Goal: Task Accomplishment & Management: Complete application form

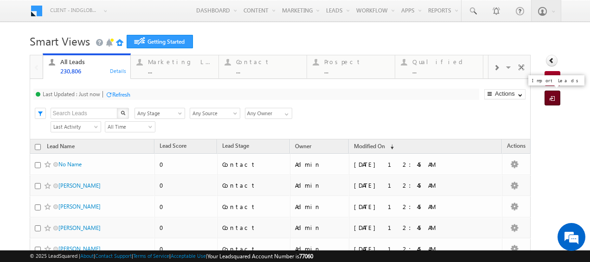
click at [550, 100] on span at bounding box center [554, 98] width 9 height 9
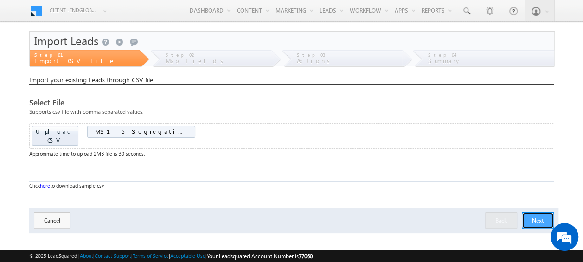
click at [542, 213] on button "Next" at bounding box center [538, 220] width 32 height 16
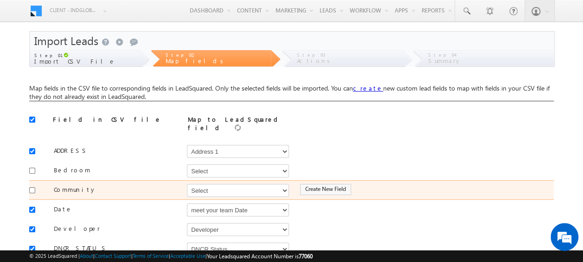
scroll to position [29, 0]
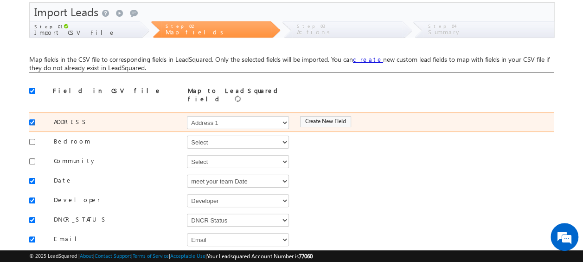
click at [32, 119] on input "checkbox" at bounding box center [32, 122] width 6 height 6
checkbox input "false"
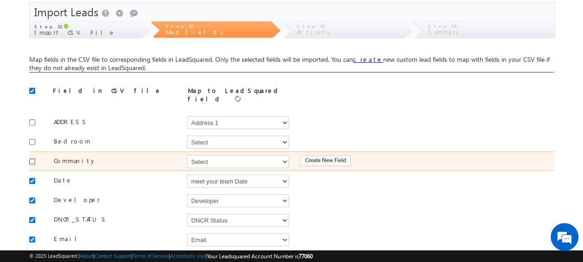
click at [32, 158] on input "checkbox" at bounding box center [32, 161] width 6 height 6
checkbox input "true"
click at [202, 159] on select "Select Select Address 1 Address 2 Budget Building Name Buyer Persona Campaign N…" at bounding box center [238, 161] width 102 height 13
select select "mx_Master_Project"
click at [187, 155] on select "Select Select Address 1 Address 2 Budget Building Name Buyer Persona Campaign N…" at bounding box center [238, 161] width 102 height 13
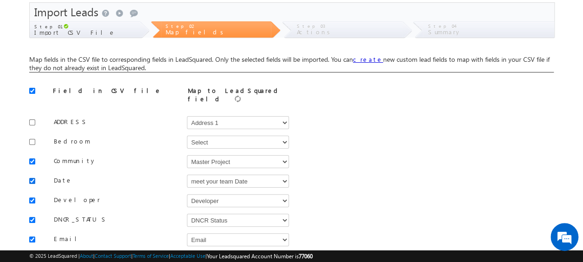
click at [29, 178] on input "checkbox" at bounding box center [32, 181] width 6 height 6
checkbox input "false"
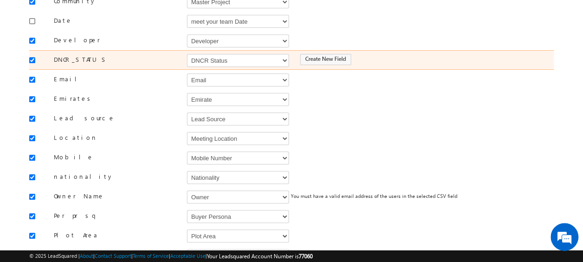
scroll to position [190, 0]
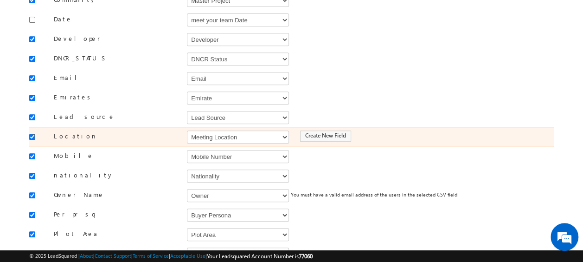
click at [31, 134] on input "checkbox" at bounding box center [32, 137] width 6 height 6
checkbox input "false"
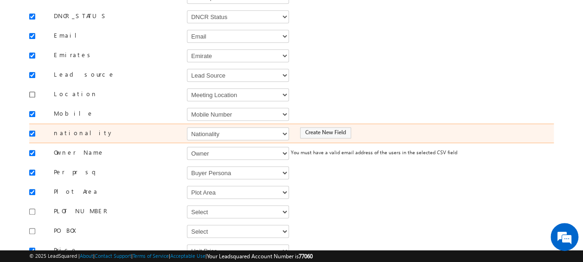
scroll to position [245, 0]
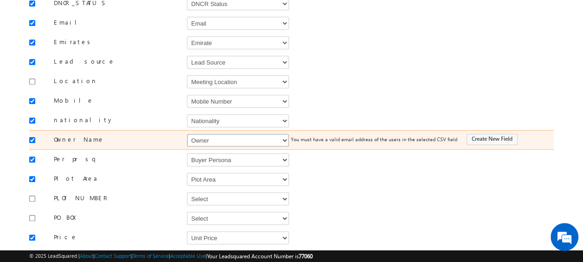
click at [242, 135] on select "Select Select Address 1 Address 2 Budget Building Name Buyer Persona Campaign N…" at bounding box center [238, 140] width 102 height 13
select select "FirstName"
click at [187, 134] on select "Select Select Address 1 Address 2 Budget Building Name Buyer Persona Campaign N…" at bounding box center [238, 140] width 102 height 13
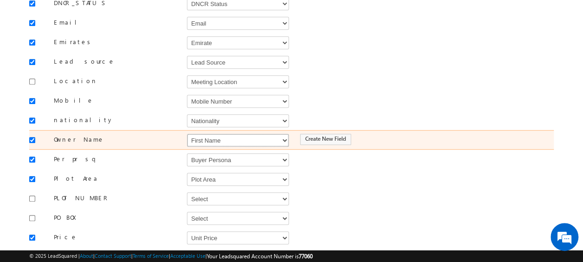
click at [242, 135] on select "Select Select Address 1 Address 2 Budget Building Name Buyer Persona Campaign N…" at bounding box center [238, 140] width 102 height 13
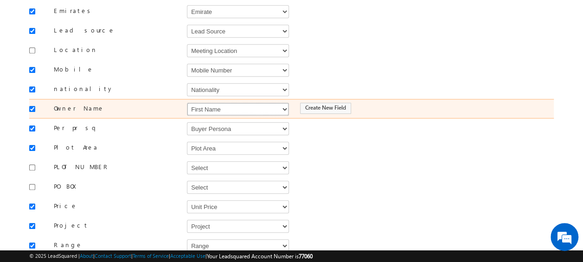
scroll to position [276, 0]
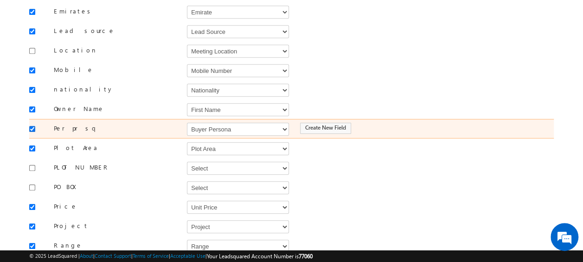
click at [30, 126] on input "checkbox" at bounding box center [32, 129] width 6 height 6
checkbox input "false"
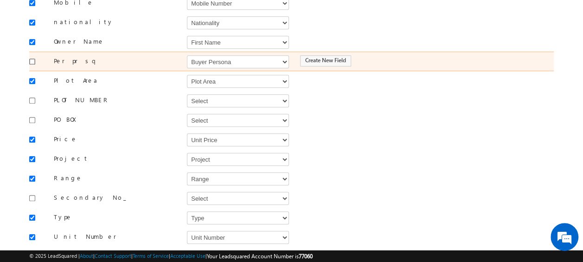
scroll to position [343, 0]
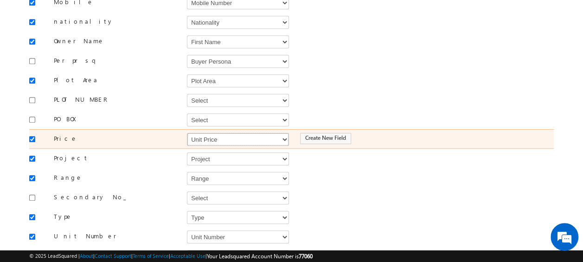
click at [216, 133] on select "Select Select Address 1 Address 2 Budget Building Name Buyer Persona Campaign N…" at bounding box center [238, 139] width 102 height 13
select select "mx_Unit_Number"
click at [187, 133] on select "Select Select Address 1 Address 2 Budget Building Name Buyer Persona Campaign N…" at bounding box center [238, 139] width 102 height 13
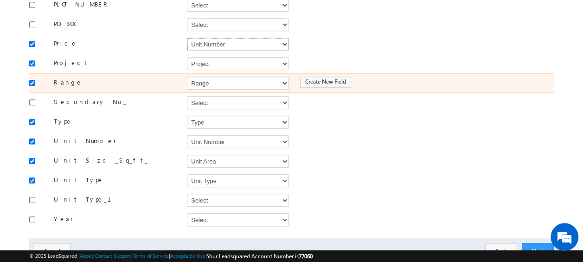
scroll to position [440, 0]
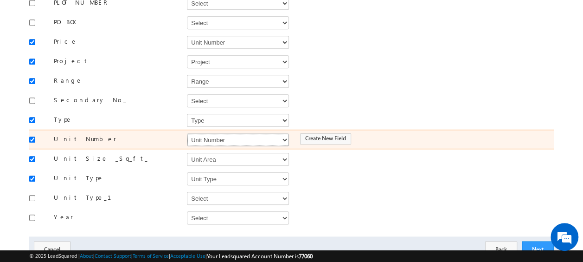
click at [240, 133] on select "Select Select Address 1 Address 2 Budget Building Name Buyer Persona Campaign N…" at bounding box center [238, 139] width 102 height 13
select select "mx_Unit_No"
click at [187, 133] on select "Select Select Address 1 Address 2 Budget Building Name Buyer Persona Campaign N…" at bounding box center [238, 139] width 102 height 13
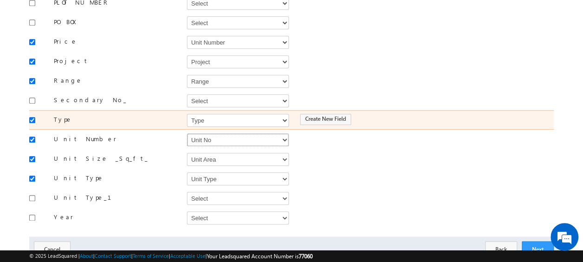
scroll to position [465, 0]
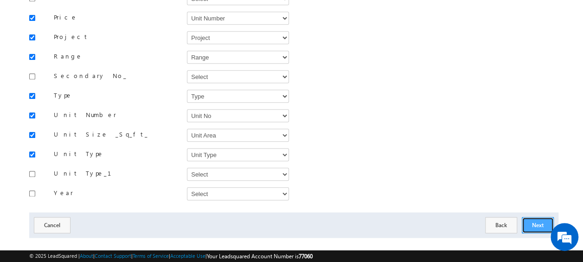
click at [539, 217] on button "Next" at bounding box center [538, 225] width 32 height 16
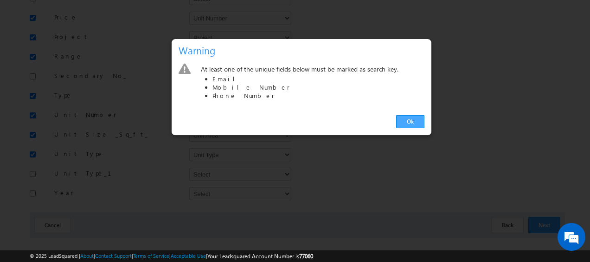
click at [411, 121] on link "Ok" at bounding box center [410, 121] width 28 height 13
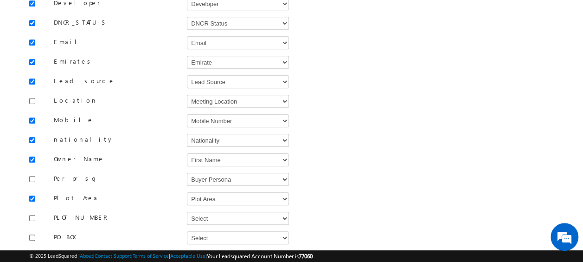
scroll to position [222, 0]
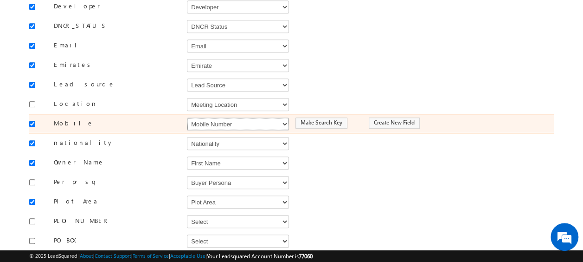
click at [212, 117] on select "Select Select Address 1 Address 2 Budget Building Name Buyer Persona Campaign N…" at bounding box center [238, 123] width 102 height 13
select select "Phone"
click at [187, 117] on select "Select Select Address 1 Address 2 Budget Building Name Buyer Persona Campaign N…" at bounding box center [238, 123] width 102 height 13
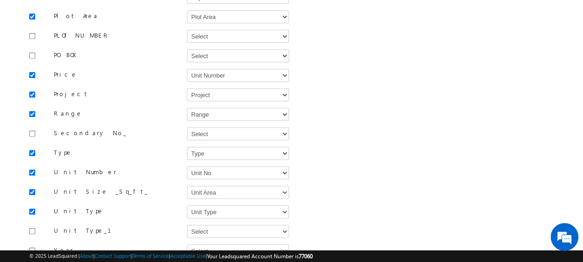
scroll to position [465, 0]
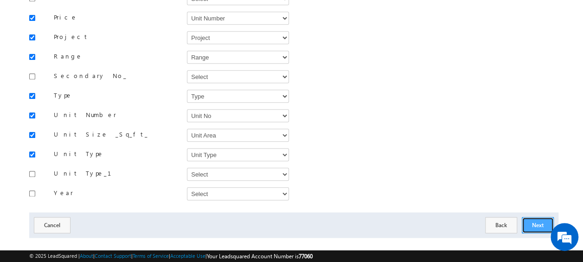
click at [539, 217] on button "Next" at bounding box center [538, 225] width 32 height 16
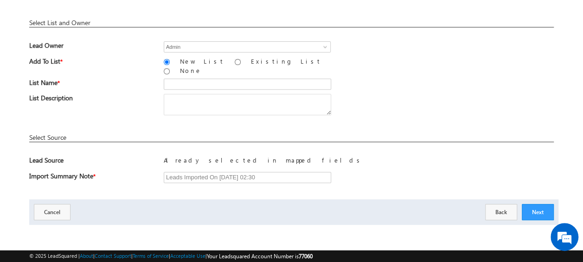
scroll to position [136, 0]
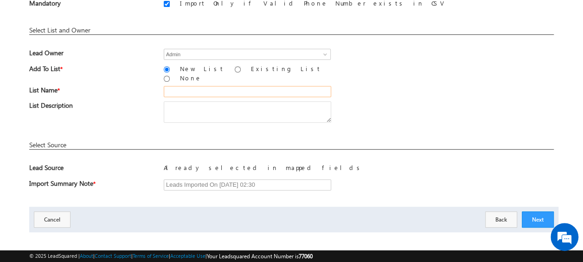
click at [195, 86] on input "text" at bounding box center [248, 91] width 168 height 11
type input "26_Aug_MS15"
click at [537, 211] on button "Next" at bounding box center [538, 219] width 32 height 16
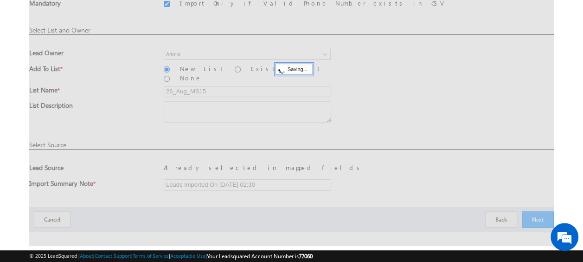
scroll to position [25, 0]
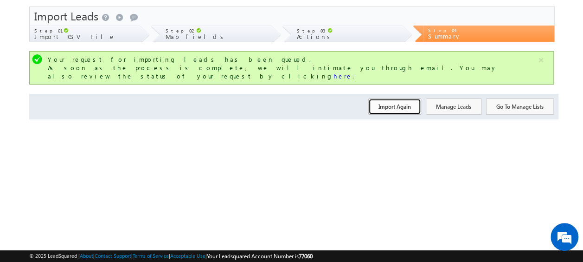
click at [401, 98] on button "Import Again" at bounding box center [394, 106] width 53 height 16
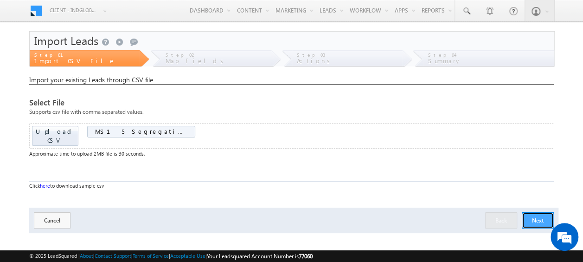
click at [536, 212] on button "Next" at bounding box center [538, 220] width 32 height 16
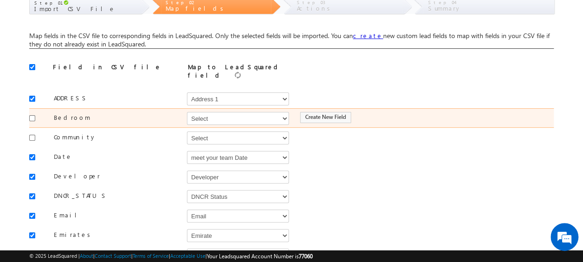
scroll to position [53, 0]
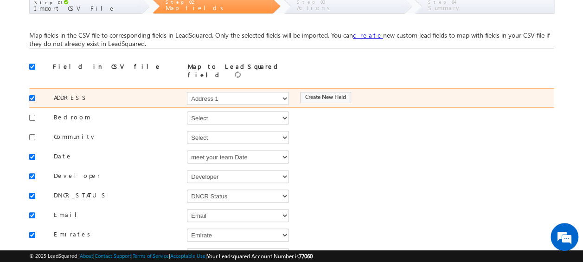
click at [34, 95] on input "checkbox" at bounding box center [32, 98] width 6 height 6
checkbox input "false"
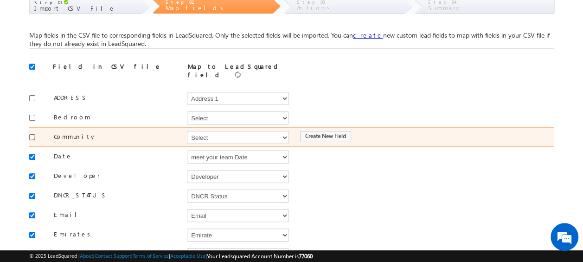
click at [32, 134] on input "checkbox" at bounding box center [32, 137] width 6 height 6
checkbox input "true"
click at [205, 133] on select "Select Select Address 1 Address 2 Budget Building Name Buyer Persona Campaign N…" at bounding box center [238, 137] width 102 height 13
select select "mx_Master_Project"
click at [187, 131] on select "Select Select Address 1 Address 2 Budget Building Name Buyer Persona Campaign N…" at bounding box center [238, 137] width 102 height 13
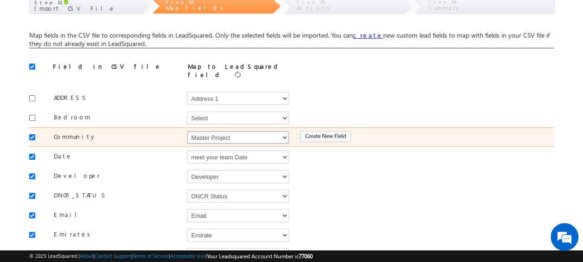
scroll to position [106, 0]
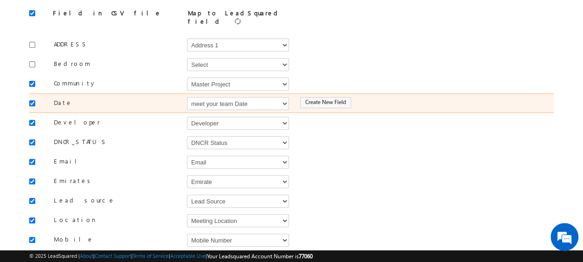
click at [32, 100] on input "checkbox" at bounding box center [32, 103] width 6 height 6
checkbox input "false"
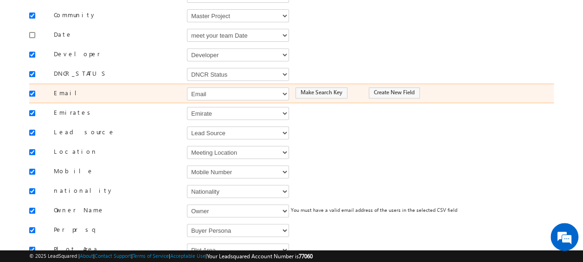
scroll to position [175, 0]
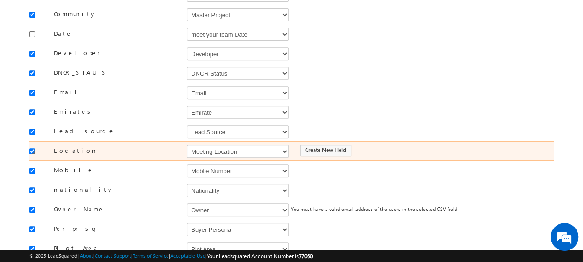
click at [31, 148] on input "checkbox" at bounding box center [32, 151] width 6 height 6
checkbox input "false"
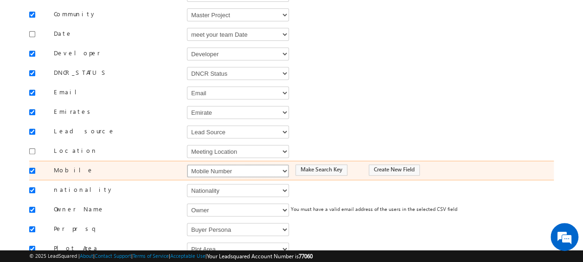
click at [211, 164] on select "Select Select Address 1 Address 2 Budget Building Name Buyer Persona Campaign N…" at bounding box center [238, 170] width 102 height 13
select select "Phone"
click at [187, 164] on select "Select Select Address 1 Address 2 Budget Building Name Buyer Persona Campaign N…" at bounding box center [238, 170] width 102 height 13
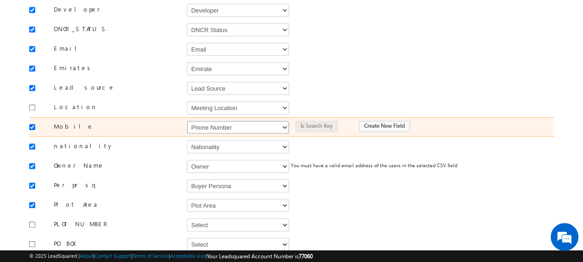
scroll to position [248, 0]
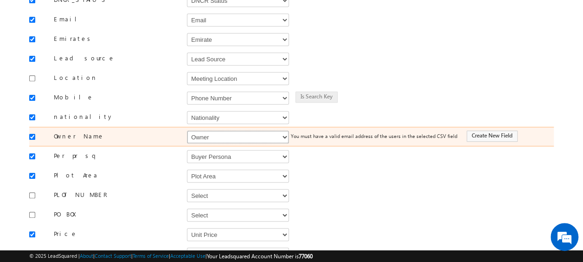
click at [219, 130] on select "Select Select Address 1 Address 2 Budget Building Name Buyer Persona Campaign N…" at bounding box center [238, 136] width 102 height 13
select select "FirstName"
click at [187, 130] on select "Select Select Address 1 Address 2 Budget Building Name Buyer Persona Campaign N…" at bounding box center [238, 136] width 102 height 13
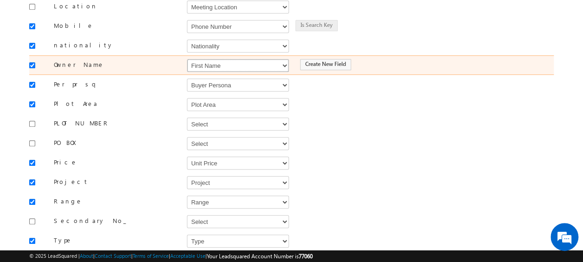
scroll to position [333, 0]
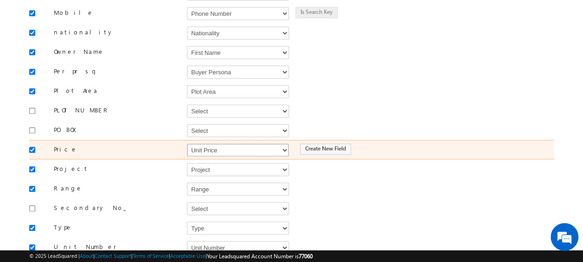
click at [219, 143] on select "Select Select Address 1 Address 2 Budget Building Name Buyer Persona Campaign N…" at bounding box center [238, 149] width 102 height 13
select select "mx_Unit_Number"
click at [187, 143] on select "Select Select Address 1 Address 2 Budget Building Name Buyer Persona Campaign N…" at bounding box center [238, 149] width 102 height 13
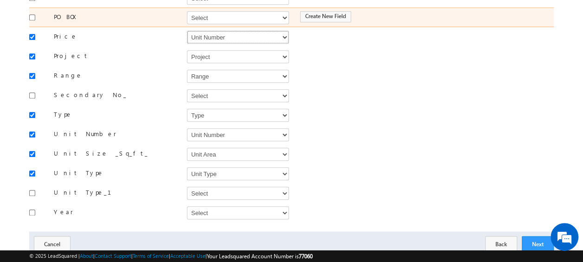
scroll to position [446, 0]
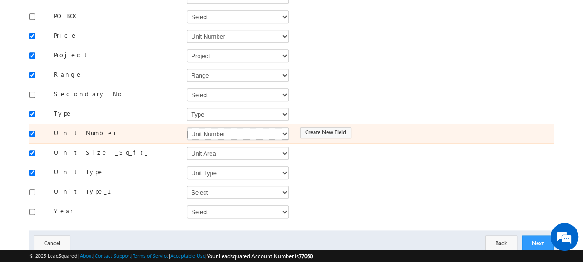
click at [225, 127] on select "Select Select Address 1 Address 2 Budget Building Name Buyer Persona Campaign N…" at bounding box center [238, 133] width 102 height 13
select select "mx_Unit_No"
click at [187, 127] on select "Select Select Address 1 Address 2 Budget Building Name Buyer Persona Campaign N…" at bounding box center [238, 133] width 102 height 13
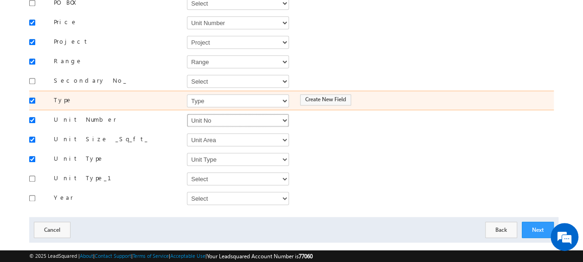
scroll to position [465, 0]
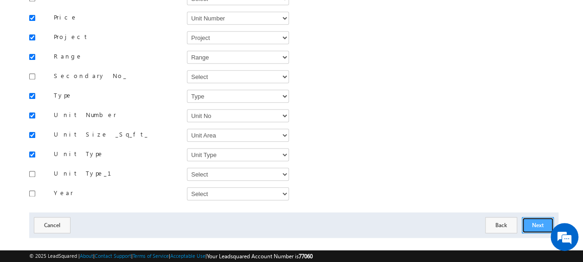
click at [531, 217] on button "Next" at bounding box center [538, 225] width 32 height 16
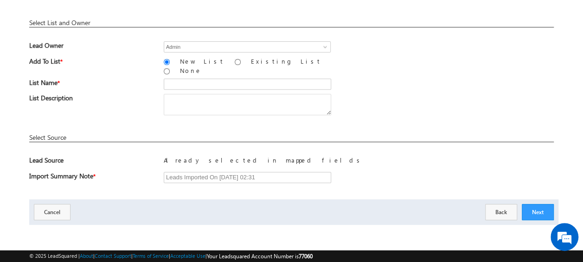
scroll to position [136, 0]
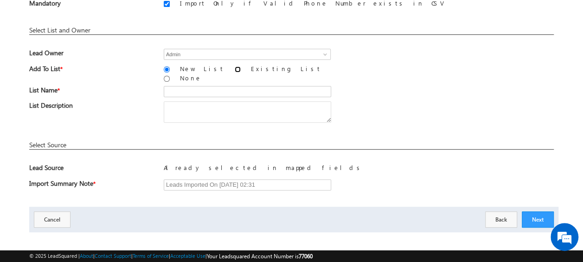
click at [235, 67] on input "Existing List" at bounding box center [238, 69] width 6 height 6
radio input "true"
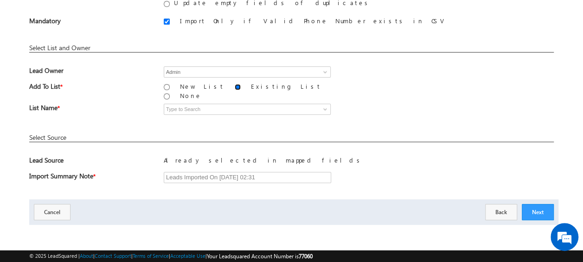
scroll to position [112, 0]
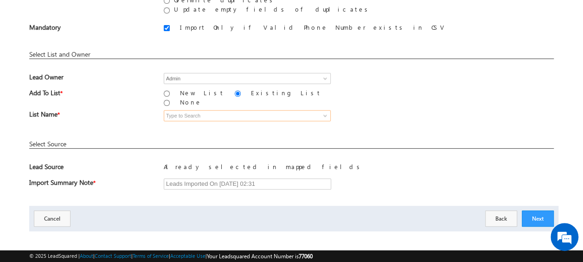
click at [202, 111] on input at bounding box center [247, 115] width 167 height 11
type input "26_Aug_MS15"
click at [194, 110] on input at bounding box center [247, 115] width 167 height 11
click at [200, 110] on input at bounding box center [247, 115] width 167 height 11
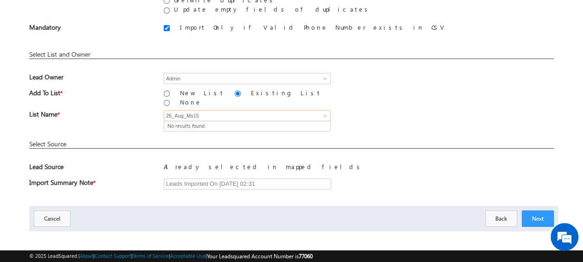
type input "26_Aug_Ms15"
click at [164, 90] on input "New List" at bounding box center [167, 93] width 6 height 6
radio input "true"
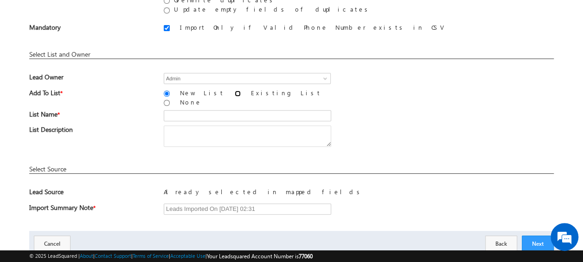
click at [235, 93] on input "Existing List" at bounding box center [238, 93] width 6 height 6
radio input "true"
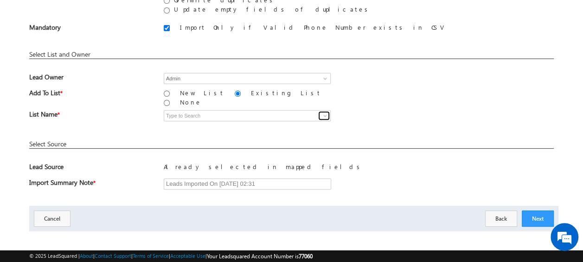
click at [328, 112] on span at bounding box center [325, 115] width 7 height 7
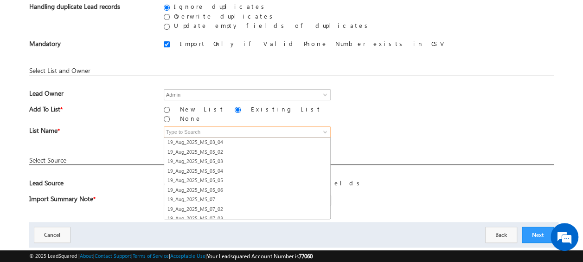
scroll to position [0, 0]
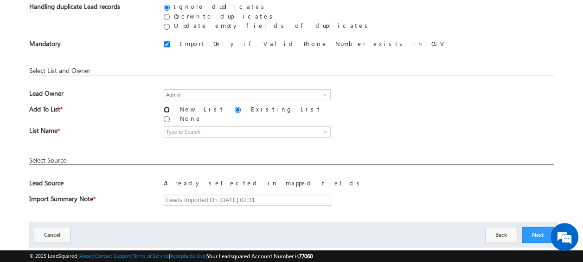
click at [164, 110] on input "New List" at bounding box center [167, 110] width 6 height 6
radio input "true"
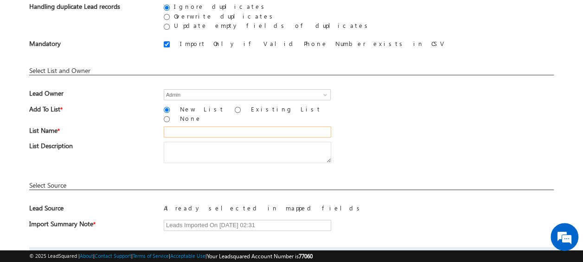
click at [173, 126] on input "text" at bounding box center [248, 131] width 168 height 11
type input "26_Aug_MS15"
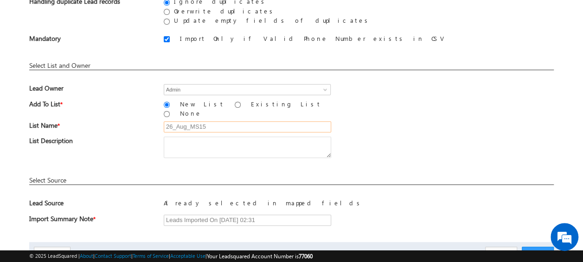
scroll to position [136, 0]
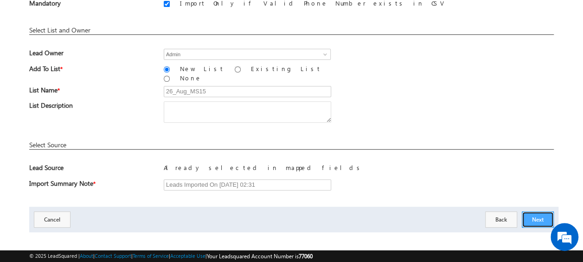
click at [539, 211] on button "Next" at bounding box center [538, 219] width 32 height 16
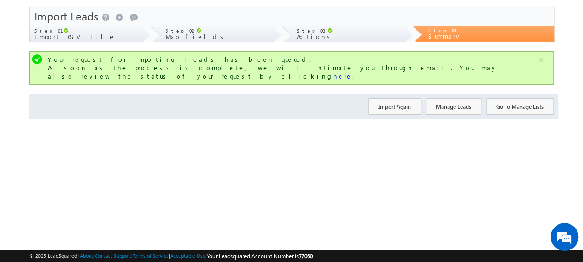
scroll to position [25, 0]
click at [388, 98] on button "Import Again" at bounding box center [394, 106] width 53 height 16
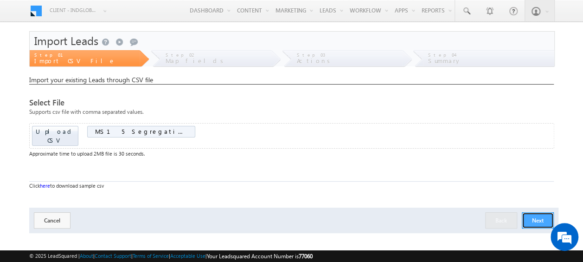
click at [548, 212] on button "Next" at bounding box center [538, 220] width 32 height 16
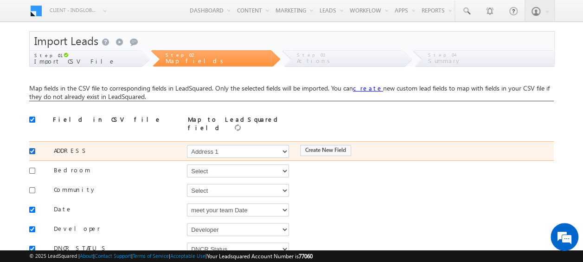
click at [31, 148] on input "checkbox" at bounding box center [32, 151] width 6 height 6
checkbox input "false"
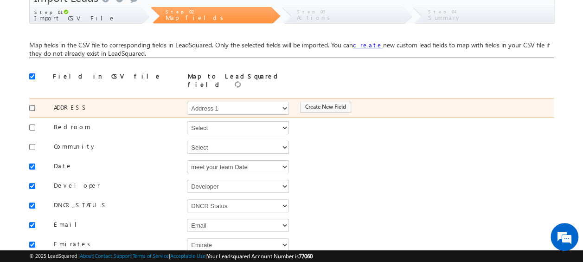
scroll to position [44, 0]
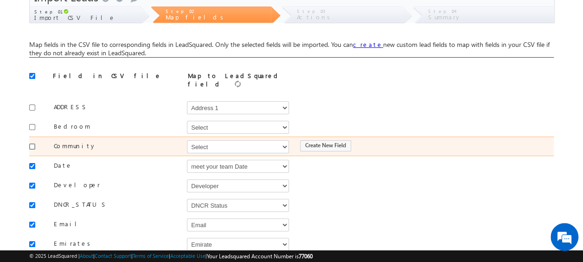
click at [32, 143] on input "checkbox" at bounding box center [32, 146] width 6 height 6
checkbox input "true"
click at [221, 144] on select "Select Select Address 1 Address 2 Budget Building Name Buyer Persona Campaign N…" at bounding box center [238, 146] width 102 height 13
select select "mx_Master_Project"
click at [187, 140] on select "Select Select Address 1 Address 2 Budget Building Name Buyer Persona Campaign N…" at bounding box center [238, 146] width 102 height 13
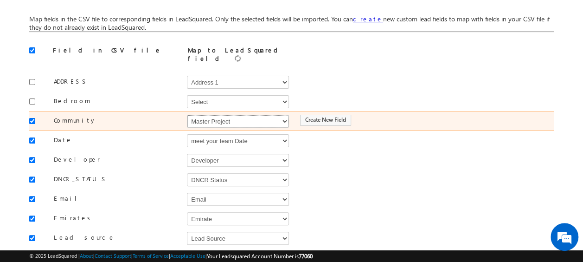
scroll to position [87, 0]
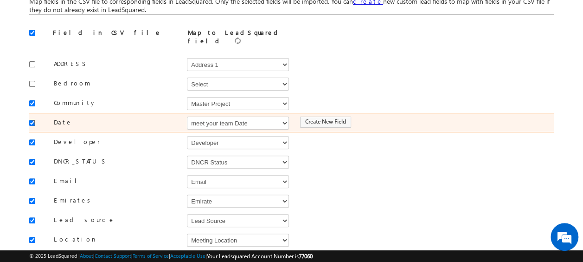
click at [30, 120] on input "checkbox" at bounding box center [32, 123] width 6 height 6
checkbox input "false"
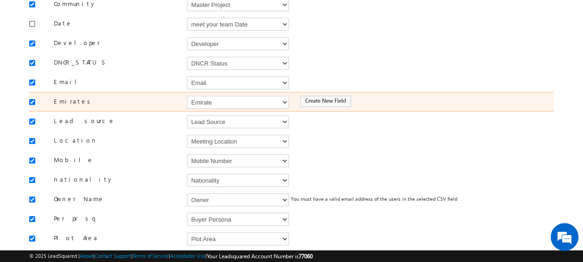
scroll to position [186, 0]
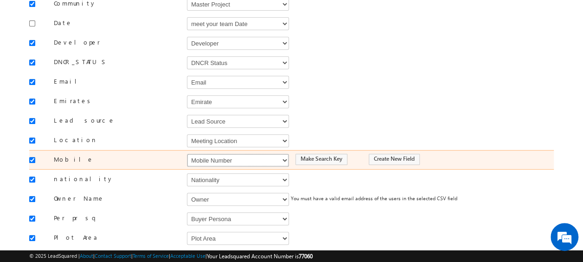
click at [210, 154] on select "Select Select Address 1 Address 2 Budget Building Name Buyer Persona Campaign N…" at bounding box center [238, 160] width 102 height 13
select select "Phone"
click at [187, 154] on select "Select Select Address 1 Address 2 Budget Building Name Buyer Persona Campaign N…" at bounding box center [238, 160] width 102 height 13
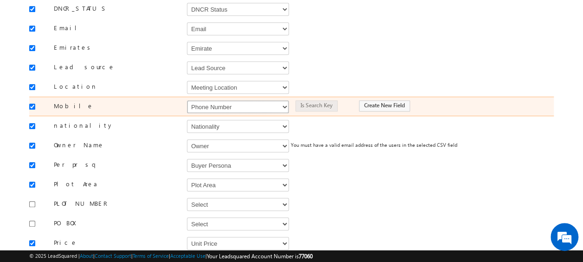
scroll to position [240, 0]
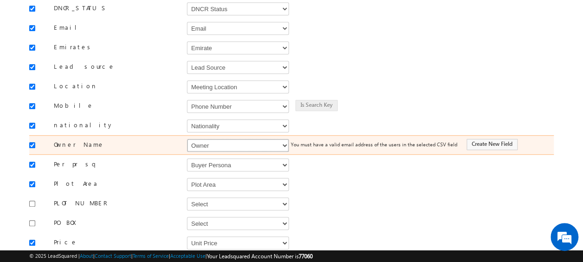
click at [202, 139] on select "Select Select Address 1 Address 2 Budget Building Name Buyer Persona Campaign N…" at bounding box center [238, 145] width 102 height 13
select select "FirstName"
click at [187, 139] on select "Select Select Address 1 Address 2 Budget Building Name Buyer Persona Campaign N…" at bounding box center [238, 145] width 102 height 13
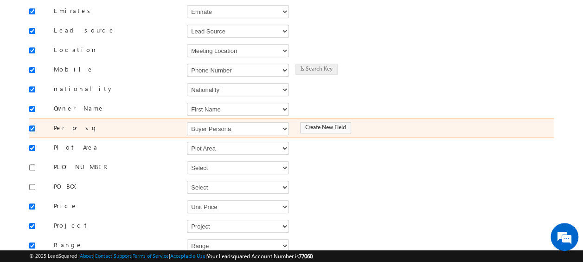
click at [31, 125] on input "checkbox" at bounding box center [32, 128] width 6 height 6
checkbox input "false"
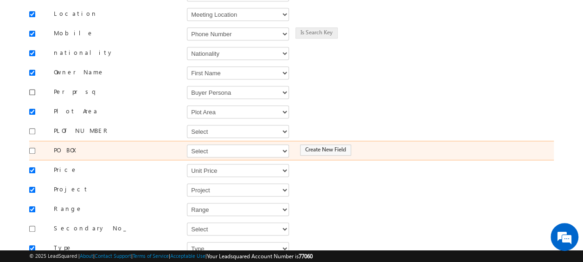
scroll to position [313, 0]
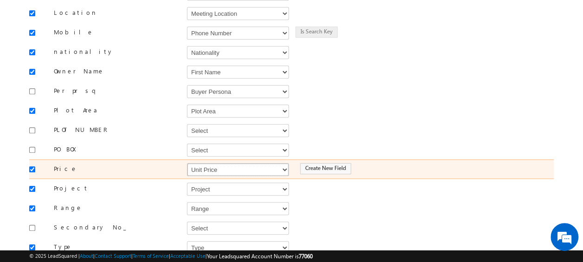
click at [220, 163] on select "Select Select Address 1 Address 2 Budget Building Name Buyer Persona Campaign N…" at bounding box center [238, 169] width 102 height 13
select select "mx_Unit_Number"
click at [187, 163] on select "Select Select Address 1 Address 2 Budget Building Name Buyer Persona Campaign N…" at bounding box center [238, 169] width 102 height 13
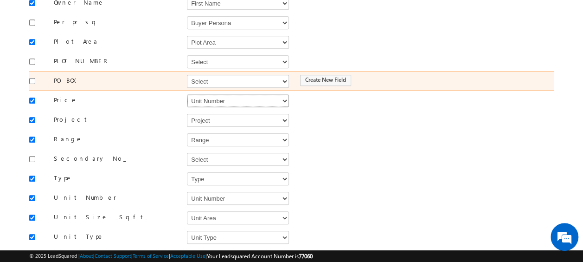
scroll to position [383, 0]
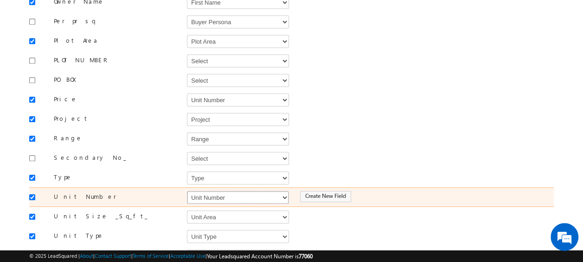
click at [218, 191] on select "Select Select Address 1 Address 2 Budget Building Name Buyer Persona Campaign N…" at bounding box center [238, 197] width 102 height 13
select select "mx_Unit_No"
click at [187, 191] on select "Select Select Address 1 Address 2 Budget Building Name Buyer Persona Campaign N…" at bounding box center [238, 197] width 102 height 13
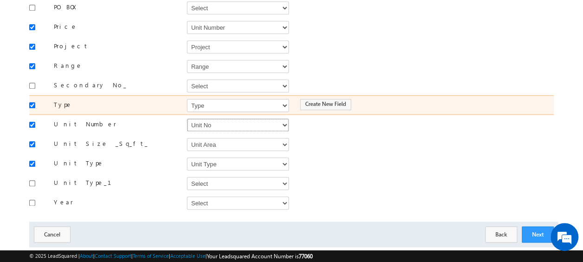
scroll to position [465, 0]
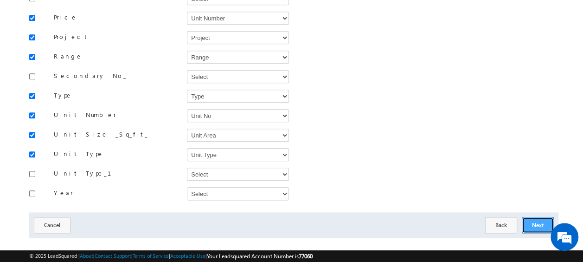
click at [546, 217] on button "Next" at bounding box center [538, 225] width 32 height 16
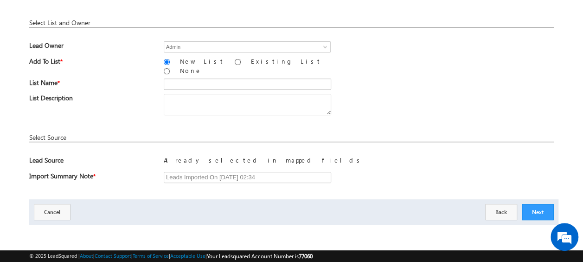
scroll to position [136, 0]
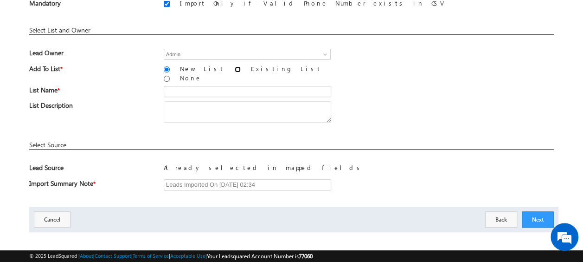
click at [235, 68] on input "Existing List" at bounding box center [238, 69] width 6 height 6
radio input "true"
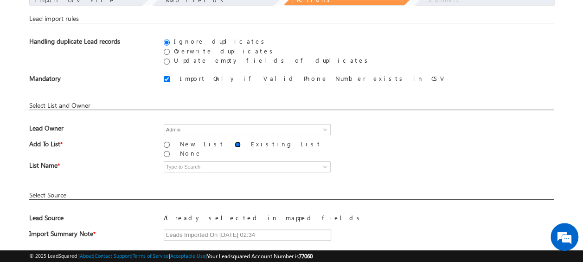
scroll to position [62, 0]
click at [236, 161] on input at bounding box center [247, 166] width 167 height 11
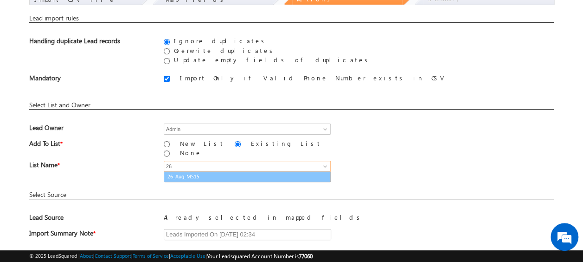
click at [210, 171] on link "26_Aug_MS15" at bounding box center [247, 176] width 167 height 11
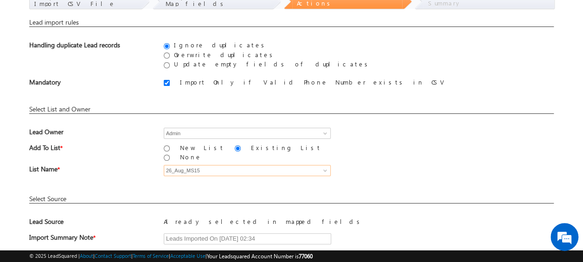
scroll to position [112, 0]
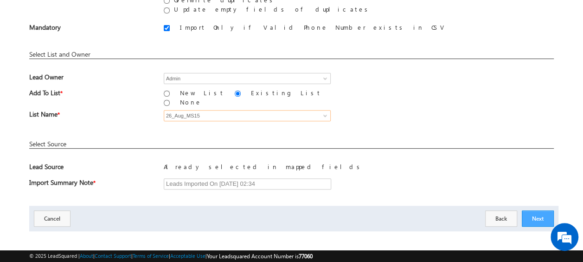
type input "26_Aug_MS15"
click at [543, 213] on button "Next" at bounding box center [538, 218] width 32 height 16
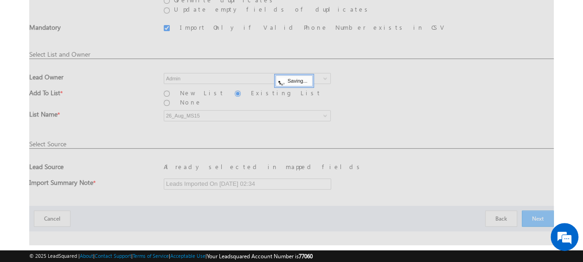
scroll to position [25, 0]
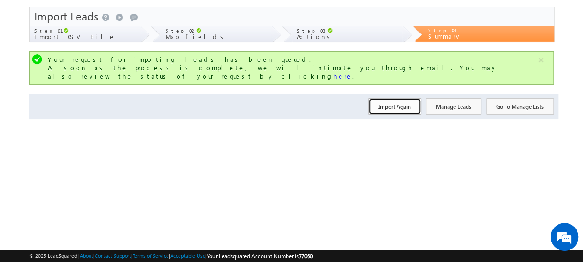
click at [390, 98] on button "Import Again" at bounding box center [394, 106] width 53 height 16
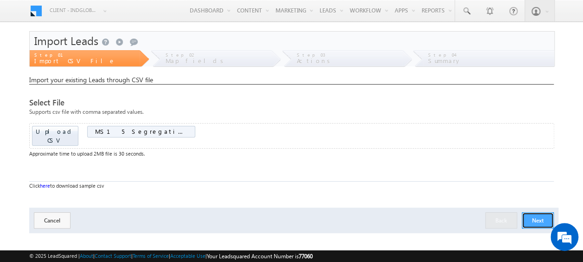
click at [543, 214] on button "Next" at bounding box center [538, 220] width 32 height 16
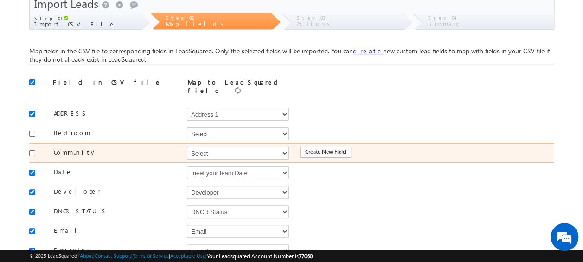
scroll to position [38, 0]
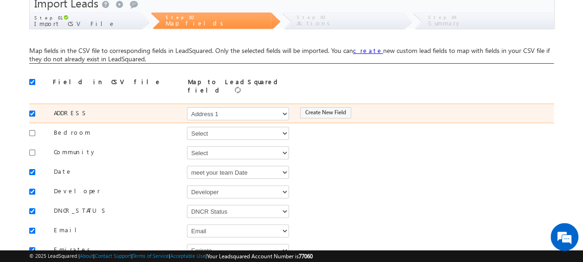
click at [31, 110] on input "checkbox" at bounding box center [32, 113] width 6 height 6
checkbox input "false"
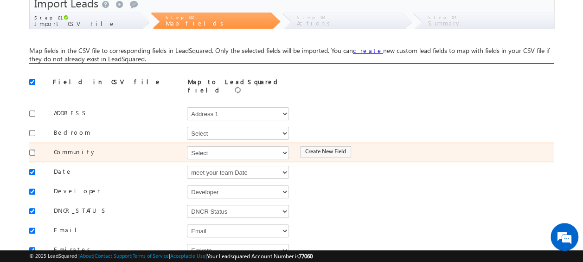
click at [31, 149] on input "checkbox" at bounding box center [32, 152] width 6 height 6
checkbox input "true"
click at [205, 150] on select "Select Select Address 1 Address 2 Budget Building Name Buyer Persona Campaign N…" at bounding box center [238, 152] width 102 height 13
select select "mx_Master_Project"
click at [187, 146] on select "Select Select Address 1 Address 2 Budget Building Name Buyer Persona Campaign N…" at bounding box center [238, 152] width 102 height 13
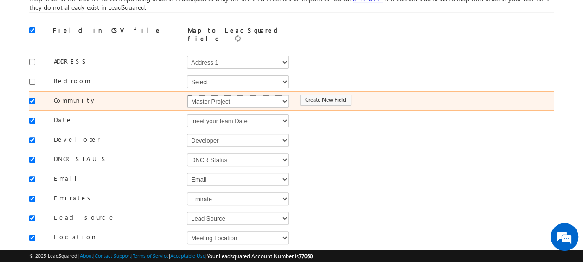
scroll to position [90, 0]
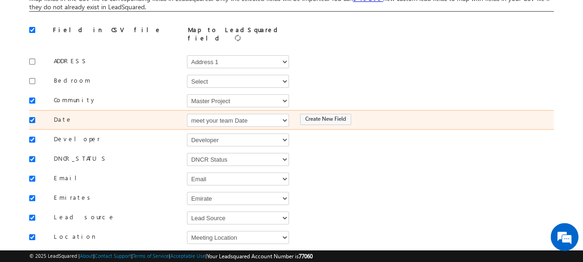
click at [31, 117] on input "checkbox" at bounding box center [32, 120] width 6 height 6
checkbox input "false"
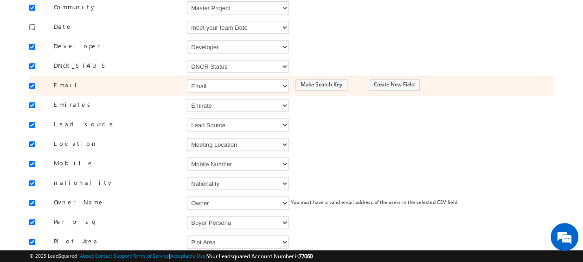
scroll to position [183, 0]
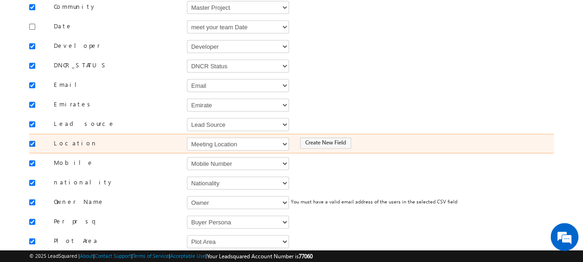
click at [30, 141] on input "checkbox" at bounding box center [32, 144] width 6 height 6
checkbox input "false"
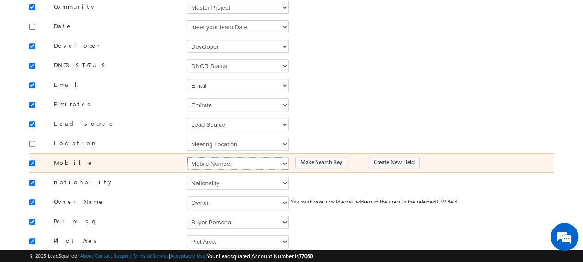
click at [209, 157] on select "Select Select Address 1 Address 2 Budget Building Name Buyer Persona Campaign N…" at bounding box center [238, 163] width 102 height 13
select select "Phone"
click at [187, 157] on select "Select Select Address 1 Address 2 Budget Building Name Buyer Persona Campaign N…" at bounding box center [238, 163] width 102 height 13
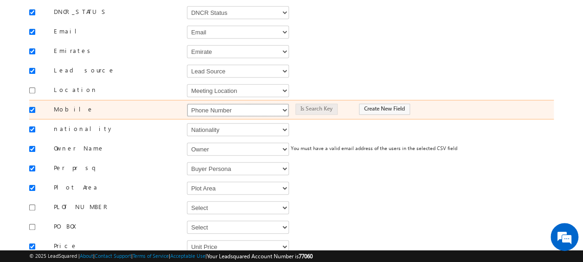
scroll to position [237, 0]
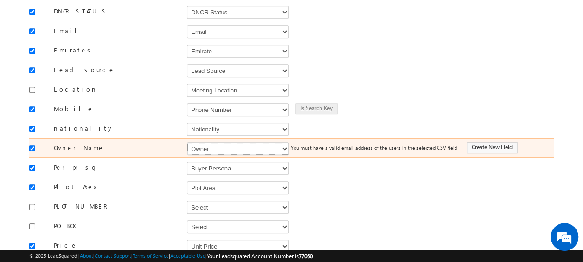
click at [213, 142] on select "Select Select Address 1 Address 2 Budget Building Name Buyer Persona Campaign N…" at bounding box center [238, 148] width 102 height 13
select select "FirstName"
click at [187, 142] on select "Select Select Address 1 Address 2 Budget Building Name Buyer Persona Campaign N…" at bounding box center [238, 148] width 102 height 13
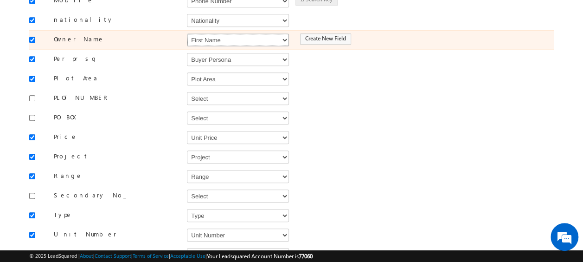
scroll to position [346, 0]
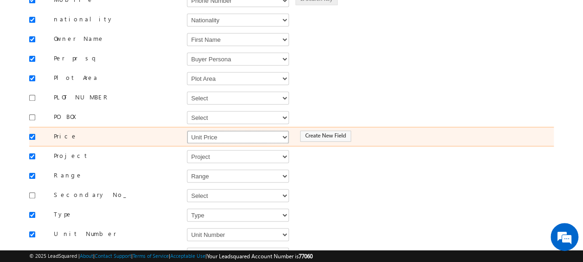
click at [217, 133] on select "Select Select Address 1 Address 2 Budget Building Name Buyer Persona Campaign N…" at bounding box center [238, 136] width 102 height 13
select select "mx_Unit_Number"
click at [187, 130] on select "Select Select Address 1 Address 2 Budget Building Name Buyer Persona Campaign N…" at bounding box center [238, 136] width 102 height 13
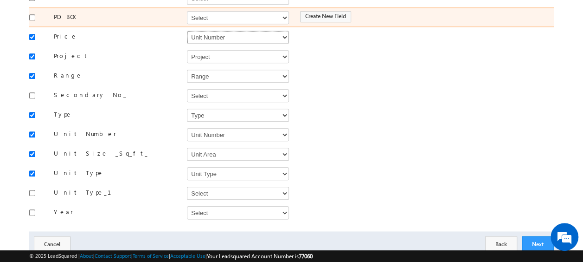
scroll to position [446, 0]
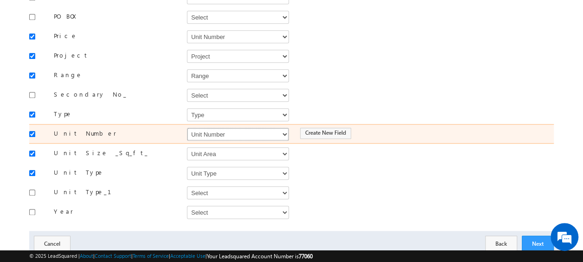
click at [223, 128] on select "Select Select Address 1 Address 2 Budget Building Name Buyer Persona Campaign N…" at bounding box center [238, 134] width 102 height 13
select select "mx_Unit_No"
click at [187, 128] on select "Select Select Address 1 Address 2 Budget Building Name Buyer Persona Campaign N…" at bounding box center [238, 134] width 102 height 13
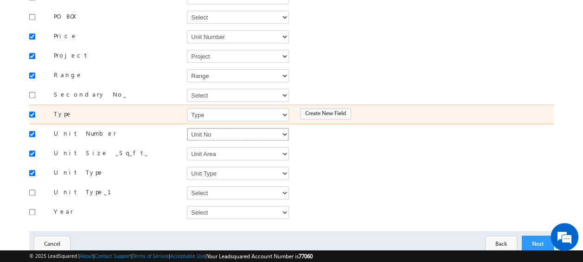
scroll to position [465, 0]
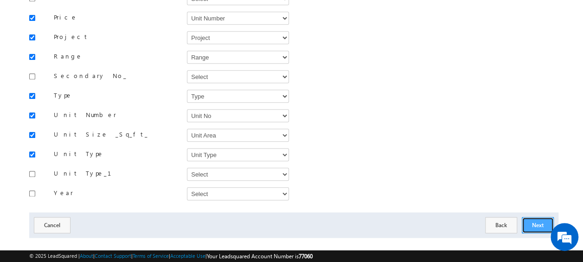
click at [534, 217] on button "Next" at bounding box center [538, 225] width 32 height 16
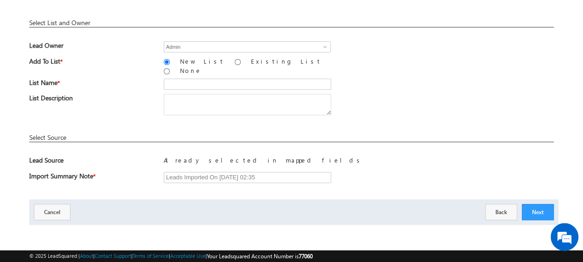
scroll to position [136, 0]
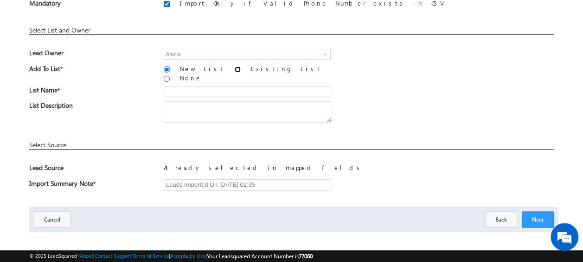
click at [235, 67] on input "Existing List" at bounding box center [238, 69] width 6 height 6
radio input "true"
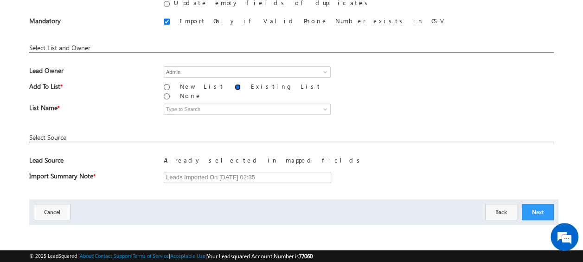
scroll to position [112, 0]
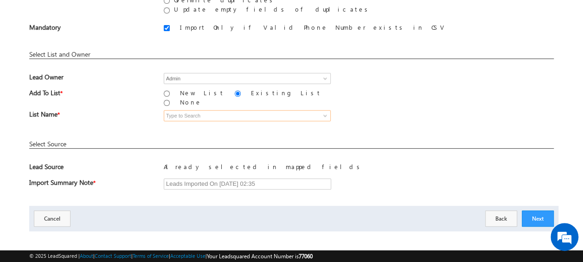
click at [223, 111] on input at bounding box center [247, 115] width 167 height 11
type input "26_Aug_MS15"
click at [320, 111] on link at bounding box center [324, 115] width 12 height 9
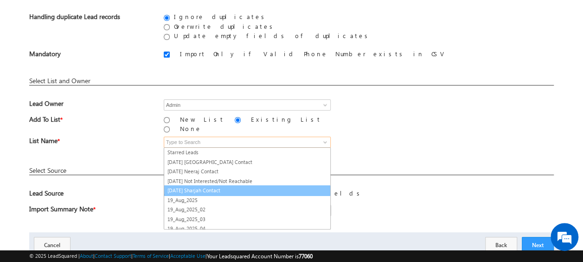
scroll to position [84, 0]
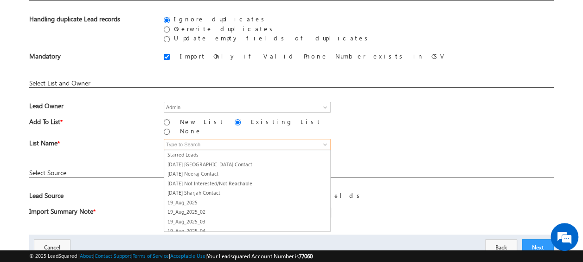
click at [180, 139] on input at bounding box center [247, 144] width 167 height 11
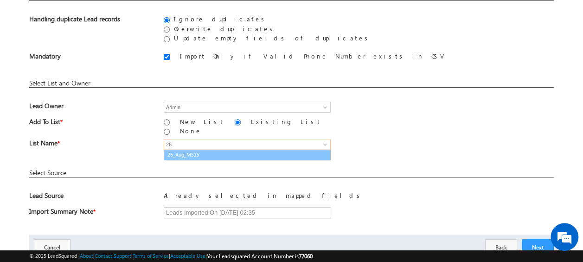
click at [186, 149] on link "26_Aug_MS15" at bounding box center [247, 154] width 167 height 11
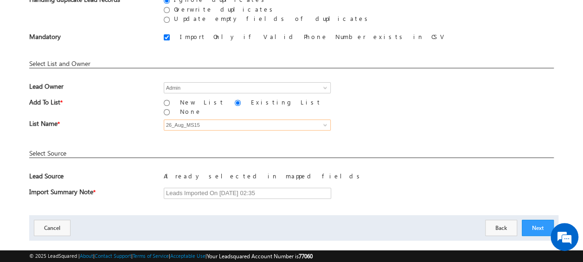
scroll to position [112, 0]
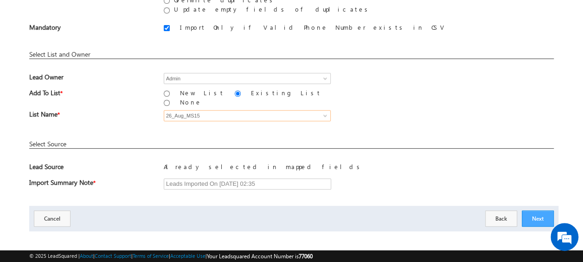
type input "26_Aug_MS15"
click at [536, 212] on button "Next" at bounding box center [538, 218] width 32 height 16
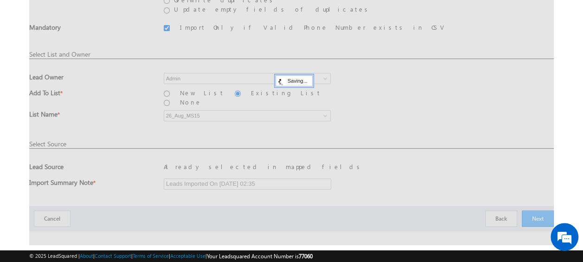
scroll to position [25, 0]
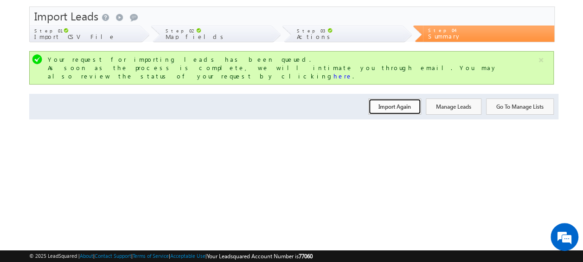
click at [386, 98] on button "Import Again" at bounding box center [394, 106] width 53 height 16
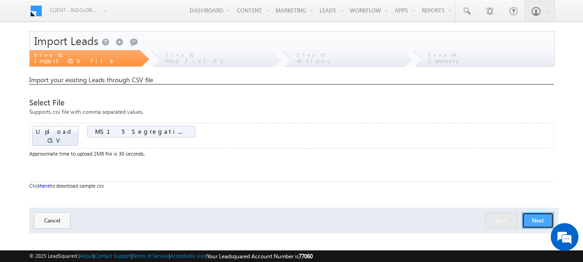
click at [545, 214] on button "Next" at bounding box center [538, 220] width 32 height 16
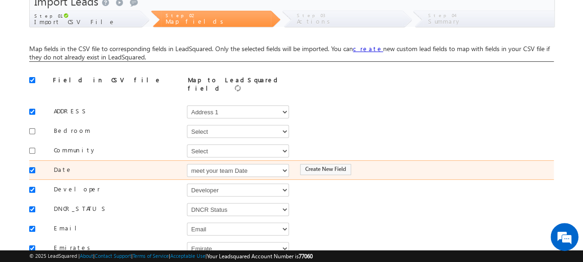
scroll to position [40, 0]
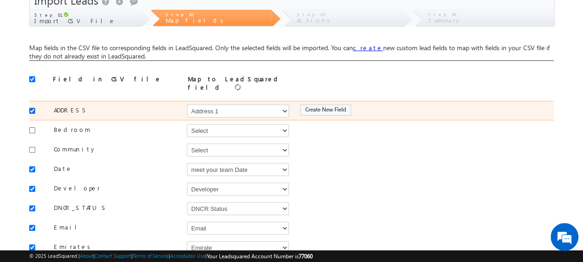
click at [29, 108] on input "checkbox" at bounding box center [32, 111] width 6 height 6
checkbox input "false"
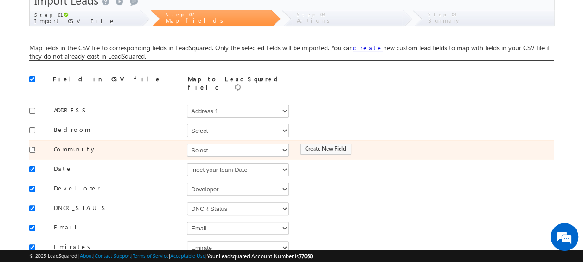
click at [32, 147] on input "checkbox" at bounding box center [32, 150] width 6 height 6
checkbox input "true"
click at [232, 148] on select "Select Select Address 1 Address 2 Budget Building Name Buyer Persona Campaign N…" at bounding box center [238, 149] width 102 height 13
select select "mx_Master_Project"
click at [187, 143] on select "Select Select Address 1 Address 2 Budget Building Name Buyer Persona Campaign N…" at bounding box center [238, 149] width 102 height 13
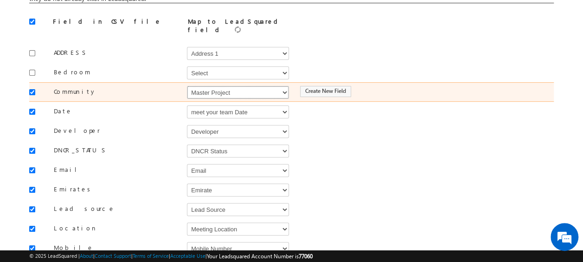
scroll to position [103, 0]
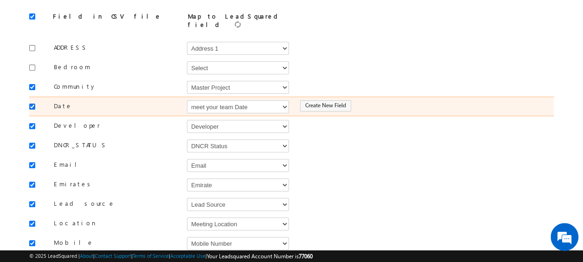
click at [29, 103] on input "checkbox" at bounding box center [32, 106] width 6 height 6
checkbox input "false"
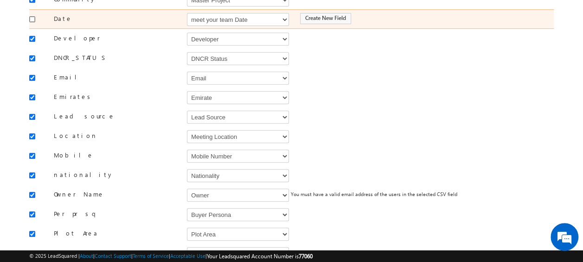
scroll to position [192, 0]
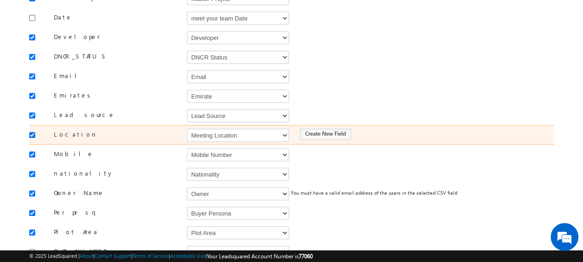
click at [32, 132] on input "checkbox" at bounding box center [32, 135] width 6 height 6
checkbox input "false"
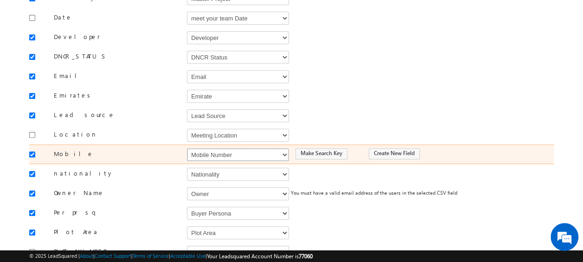
click at [210, 148] on select "Select Select Address 1 Address 2 Budget Building Name Buyer Persona Campaign N…" at bounding box center [238, 154] width 102 height 13
select select "Phone"
click at [187, 148] on select "Select Select Address 1 Address 2 Budget Building Name Buyer Persona Campaign N…" at bounding box center [238, 154] width 102 height 13
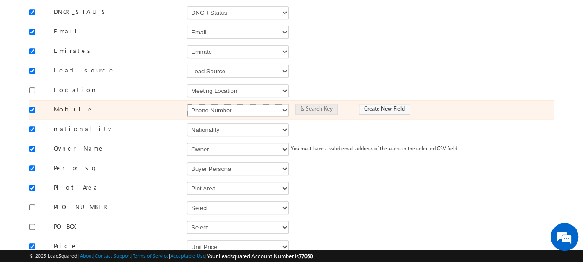
scroll to position [245, 0]
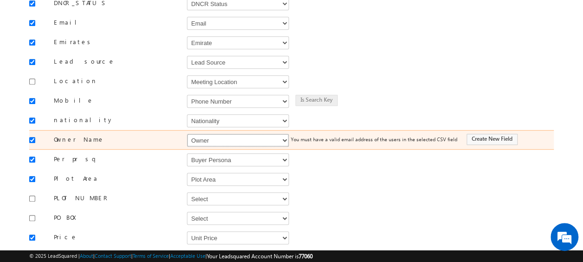
click at [213, 134] on select "Select Select Address 1 Address 2 Budget Building Name Buyer Persona Campaign N…" at bounding box center [238, 140] width 102 height 13
select select "FirstName"
click at [187, 134] on select "Select Select Address 1 Address 2 Budget Building Name Buyer Persona Campaign N…" at bounding box center [238, 140] width 102 height 13
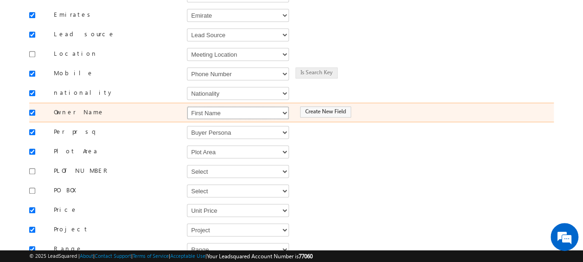
scroll to position [278, 0]
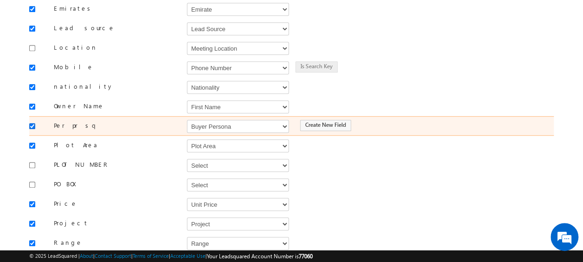
click at [31, 123] on input "checkbox" at bounding box center [32, 126] width 6 height 6
checkbox input "false"
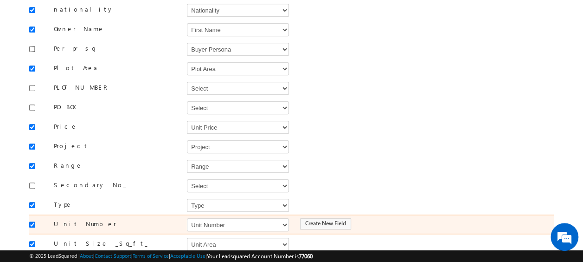
scroll to position [355, 0]
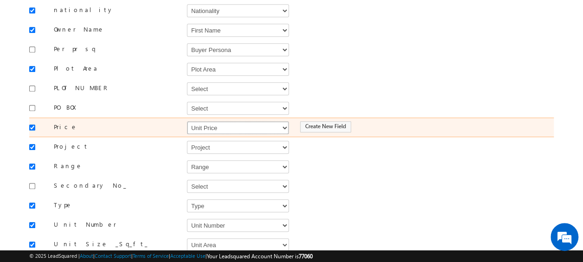
click at [221, 121] on select "Select Select Address 1 Address 2 Budget Building Name Buyer Persona Campaign N…" at bounding box center [238, 127] width 102 height 13
select select "mx_Unit_Number"
click at [187, 121] on select "Select Select Address 1 Address 2 Budget Building Name Buyer Persona Campaign N…" at bounding box center [238, 127] width 102 height 13
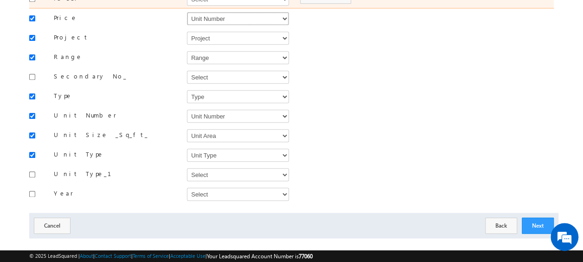
scroll to position [465, 0]
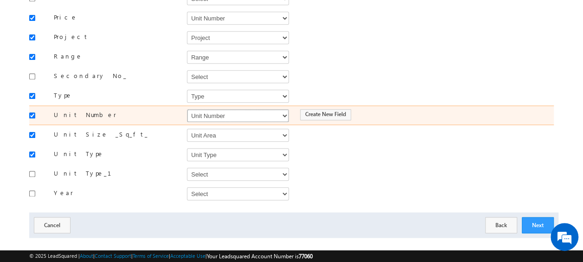
click at [215, 109] on select "Select Select Address 1 Address 2 Budget Building Name Buyer Persona Campaign N…" at bounding box center [238, 115] width 102 height 13
select select "mx_Unit_No"
click at [187, 109] on select "Select Select Address 1 Address 2 Budget Building Name Buyer Persona Campaign N…" at bounding box center [238, 115] width 102 height 13
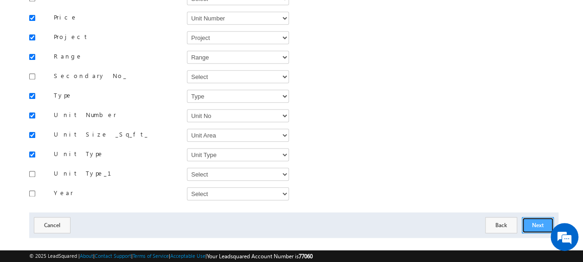
click at [536, 217] on button "Next" at bounding box center [538, 225] width 32 height 16
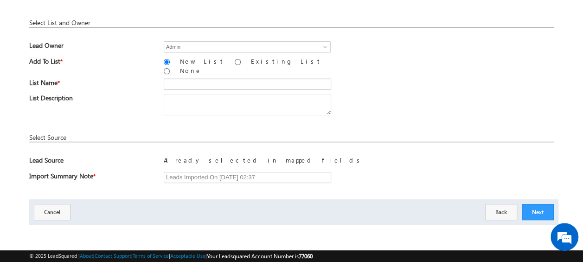
scroll to position [136, 0]
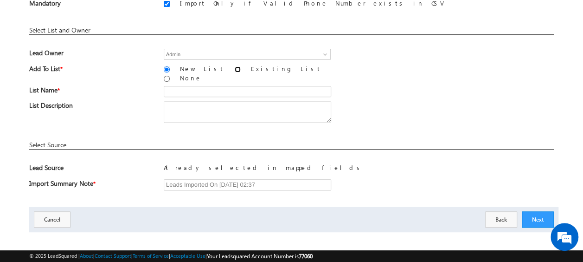
click at [235, 67] on input "Existing List" at bounding box center [238, 69] width 6 height 6
radio input "true"
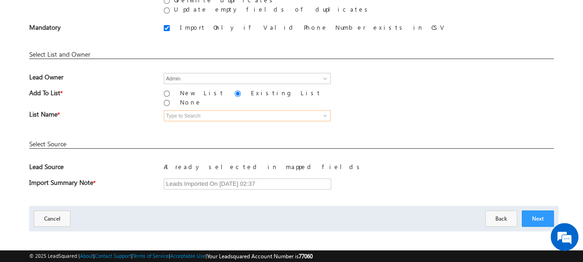
click at [207, 110] on input at bounding box center [247, 115] width 167 height 11
type input "26_Aug_MS15"
click at [209, 110] on input at bounding box center [247, 115] width 167 height 11
type input "26_Aug_MS15"
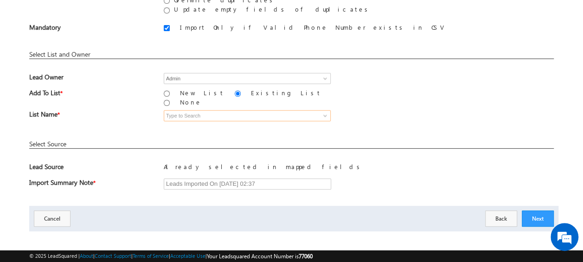
click at [218, 110] on input at bounding box center [247, 115] width 167 height 11
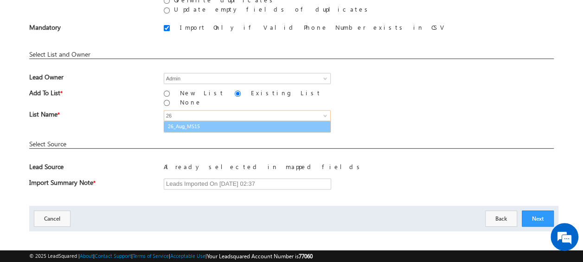
click at [228, 121] on link "26_Aug_MS15" at bounding box center [247, 126] width 166 height 11
click at [194, 121] on link "26_Aug_MS15" at bounding box center [247, 126] width 167 height 11
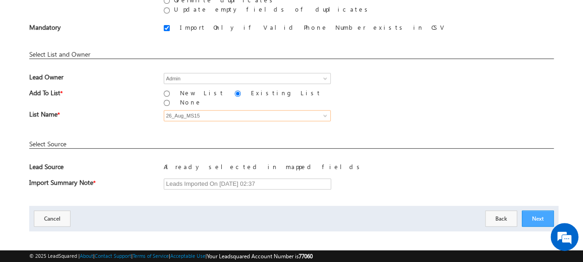
type input "26_Aug_MS15"
click at [540, 210] on button "Next" at bounding box center [538, 218] width 32 height 16
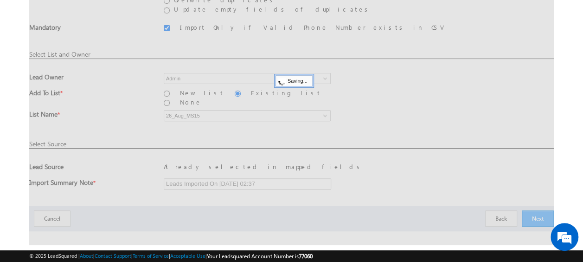
scroll to position [25, 0]
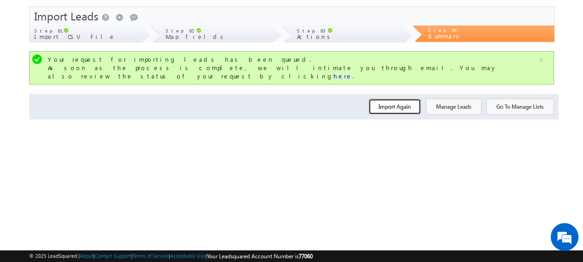
click at [396, 98] on button "Import Again" at bounding box center [394, 106] width 53 height 16
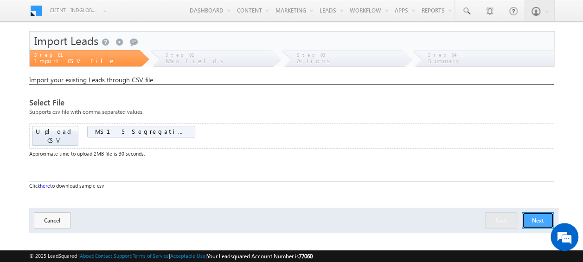
click at [535, 214] on button "Next" at bounding box center [538, 220] width 32 height 16
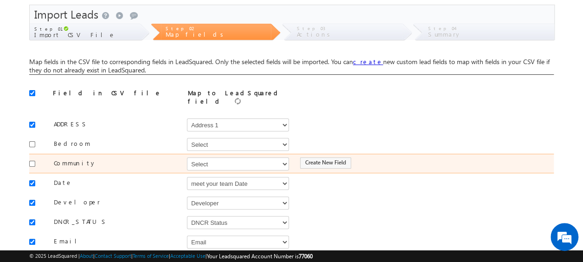
scroll to position [27, 0]
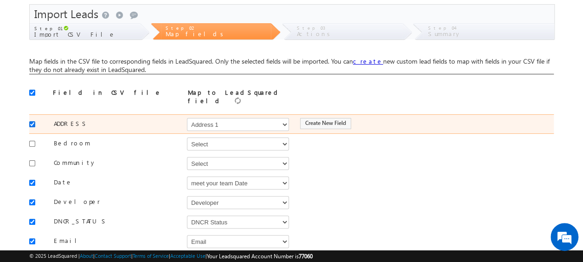
click at [33, 122] on input "checkbox" at bounding box center [32, 124] width 6 height 6
checkbox input "false"
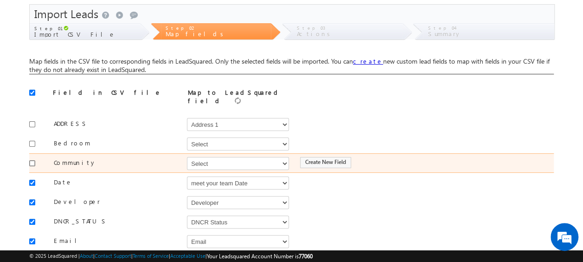
click at [31, 160] on input "checkbox" at bounding box center [32, 163] width 6 height 6
checkbox input "true"
click at [222, 161] on select "Select Select Address 1 Address 2 Budget Building Name Buyer Persona Campaign N…" at bounding box center [238, 163] width 102 height 13
select select "mx_Master_Project"
click at [187, 157] on select "Select Select Address 1 Address 2 Budget Building Name Buyer Persona Campaign N…" at bounding box center [238, 163] width 102 height 13
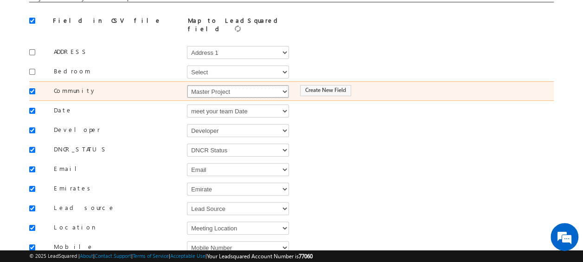
scroll to position [99, 0]
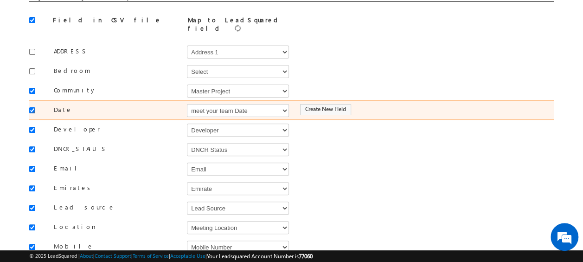
click at [32, 107] on input "checkbox" at bounding box center [32, 110] width 6 height 6
checkbox input "false"
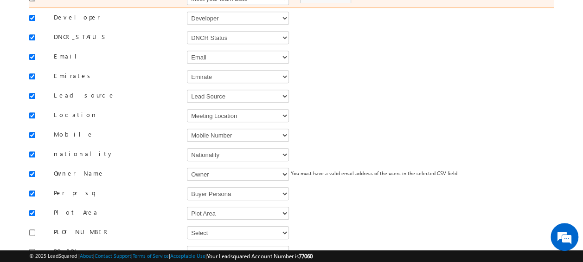
scroll to position [212, 0]
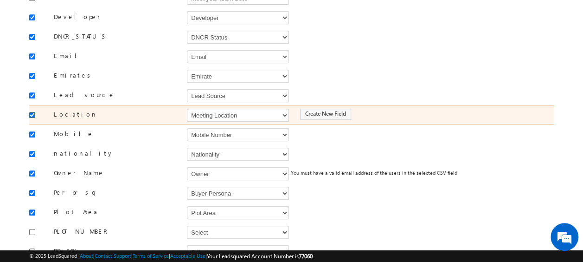
click at [34, 112] on input "checkbox" at bounding box center [32, 115] width 6 height 6
checkbox input "false"
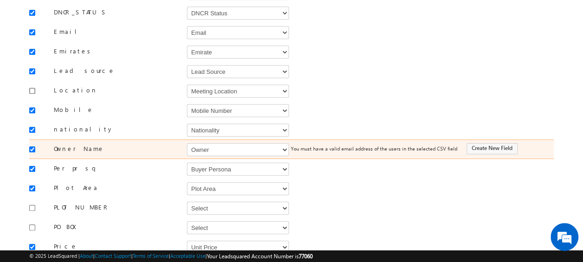
scroll to position [242, 0]
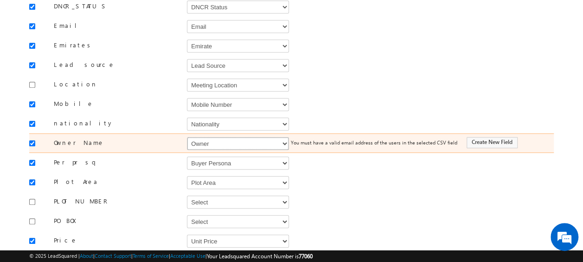
click at [224, 138] on select "Select Select Address 1 Address 2 Budget Building Name Buyer Persona Campaign N…" at bounding box center [238, 143] width 102 height 13
select select "FirstName"
click at [187, 137] on select "Select Select Address 1 Address 2 Budget Building Name Buyer Persona Campaign N…" at bounding box center [238, 143] width 102 height 13
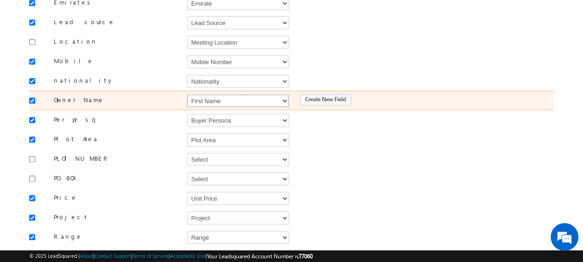
scroll to position [286, 0]
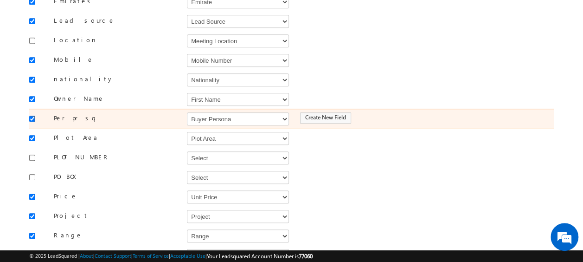
click at [32, 116] on input "checkbox" at bounding box center [32, 119] width 6 height 6
checkbox input "false"
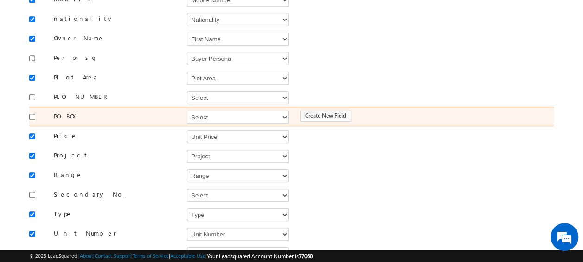
scroll to position [347, 0]
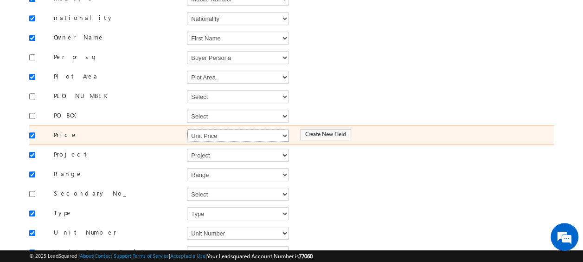
click at [234, 129] on select "Select Select Address 1 Address 2 Budget Building Name Buyer Persona Campaign N…" at bounding box center [238, 135] width 102 height 13
select select "mx_Unit_Number"
click at [187, 129] on select "Select Select Address 1 Address 2 Budget Building Name Buyer Persona Campaign N…" at bounding box center [238, 135] width 102 height 13
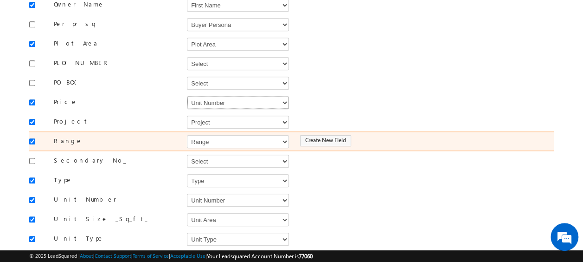
scroll to position [383, 0]
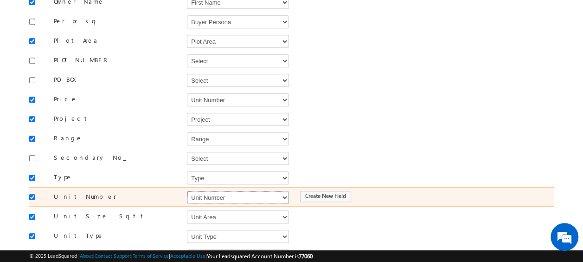
click at [234, 191] on select "Select Select Address 1 Address 2 Budget Building Name Buyer Persona Campaign N…" at bounding box center [238, 197] width 102 height 13
select select "mx_Unit_No"
click at [187, 191] on select "Select Select Address 1 Address 2 Budget Building Name Buyer Persona Campaign N…" at bounding box center [238, 197] width 102 height 13
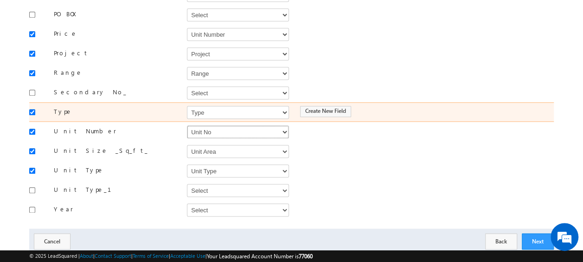
scroll to position [465, 0]
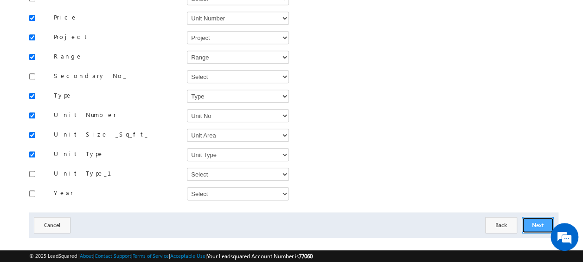
click at [530, 217] on button "Next" at bounding box center [538, 225] width 32 height 16
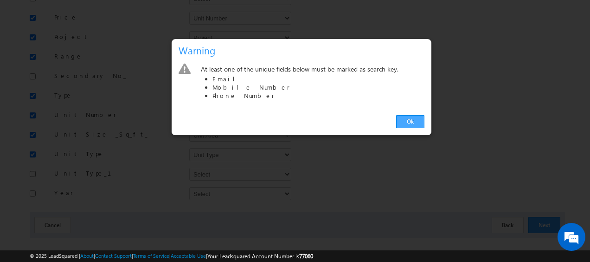
click at [414, 126] on link "Ok" at bounding box center [410, 121] width 28 height 13
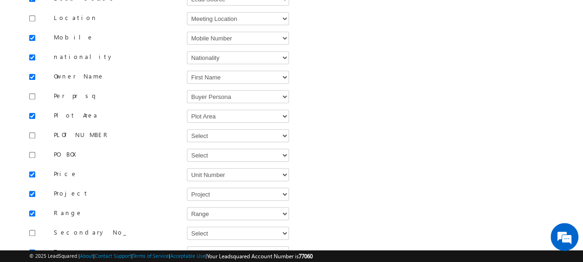
scroll to position [303, 0]
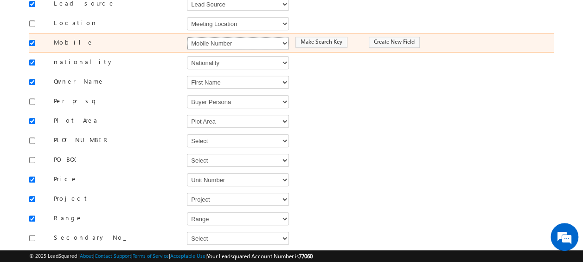
click at [223, 37] on select "Select Select Address 1 Address 2 Budget Building Name Buyer Persona Campaign N…" at bounding box center [238, 43] width 102 height 13
select select "Phone"
click at [187, 37] on select "Select Select Address 1 Address 2 Budget Building Name Buyer Persona Campaign N…" at bounding box center [238, 43] width 102 height 13
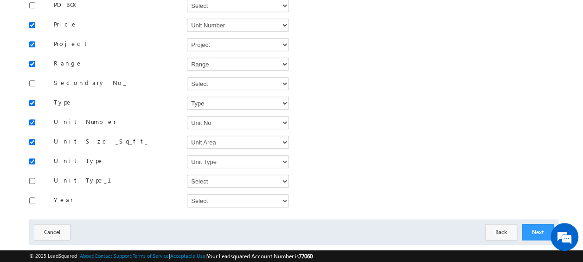
scroll to position [465, 0]
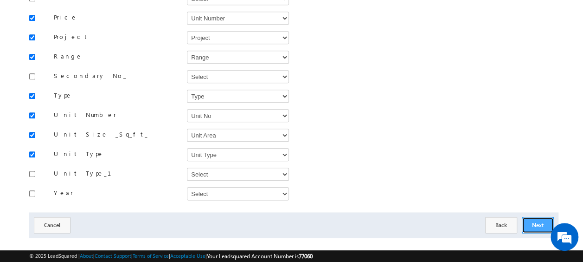
click at [544, 217] on button "Next" at bounding box center [538, 225] width 32 height 16
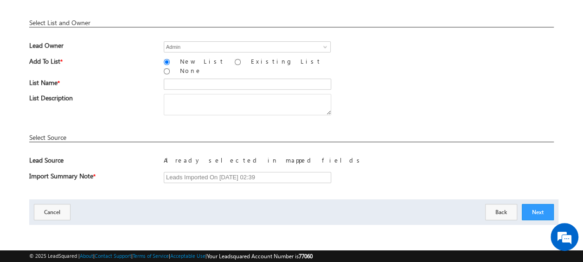
scroll to position [136, 0]
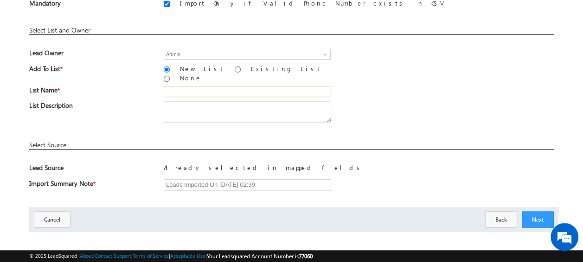
click at [242, 86] on input "text" at bounding box center [248, 91] width 168 height 11
type input "26_Aug_MS15"
click at [235, 67] on input "Existing List" at bounding box center [238, 69] width 6 height 6
radio input "true"
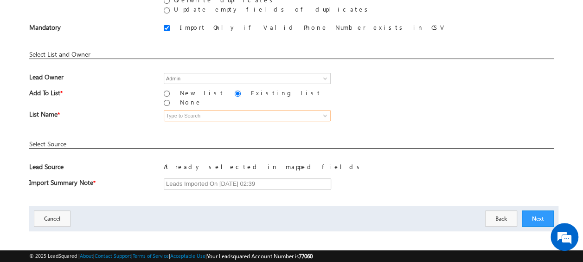
click at [202, 111] on input at bounding box center [247, 115] width 167 height 11
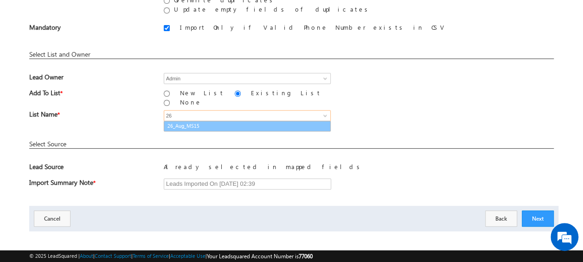
click at [201, 121] on link "26_Aug_MS15" at bounding box center [247, 126] width 167 height 11
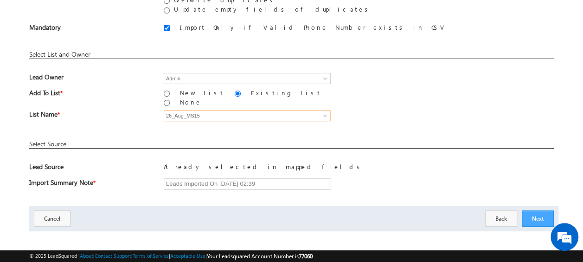
type input "26_Aug_MS15"
click at [534, 210] on button "Next" at bounding box center [538, 218] width 32 height 16
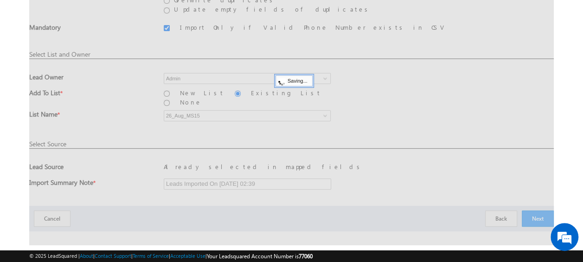
scroll to position [25, 0]
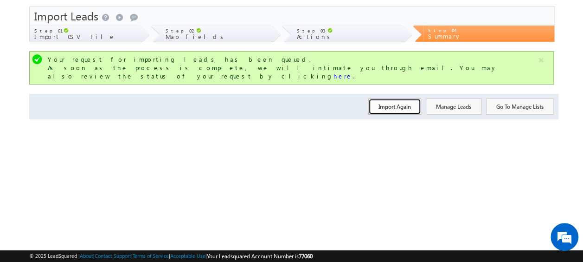
click at [402, 98] on button "Import Again" at bounding box center [394, 106] width 53 height 16
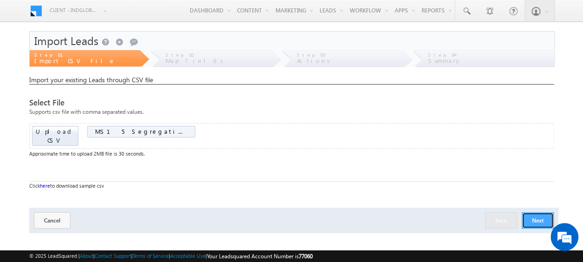
click at [535, 212] on button "Next" at bounding box center [538, 220] width 32 height 16
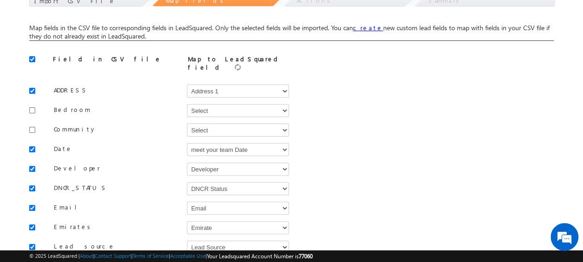
scroll to position [61, 0]
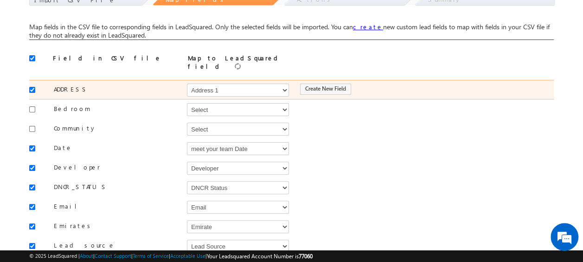
click at [35, 85] on div at bounding box center [34, 89] width 11 height 13
click at [32, 87] on input "checkbox" at bounding box center [32, 90] width 6 height 6
checkbox input "false"
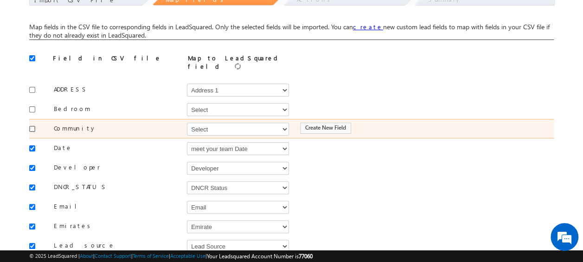
click at [33, 126] on input "checkbox" at bounding box center [32, 129] width 6 height 6
checkbox input "true"
click at [211, 123] on select "Select Select Address 1 Address 2 Budget Building Name Buyer Persona Campaign N…" at bounding box center [238, 129] width 102 height 13
select select "mx_Master_Project"
click at [187, 123] on select "Select Select Address 1 Address 2 Budget Building Name Buyer Persona Campaign N…" at bounding box center [238, 129] width 102 height 13
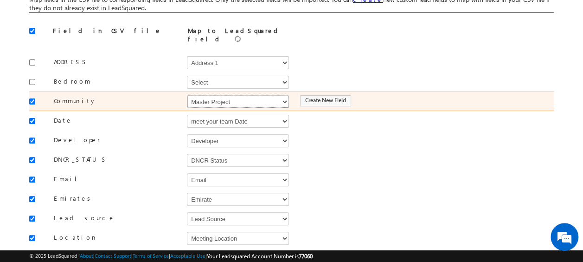
scroll to position [89, 0]
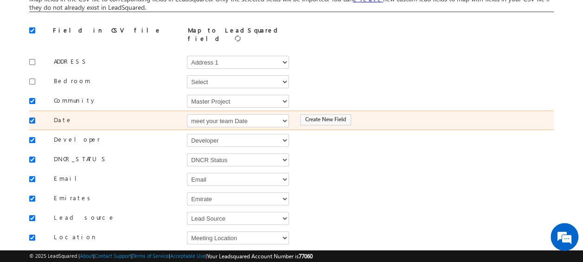
click at [32, 117] on input "checkbox" at bounding box center [32, 120] width 6 height 6
checkbox input "false"
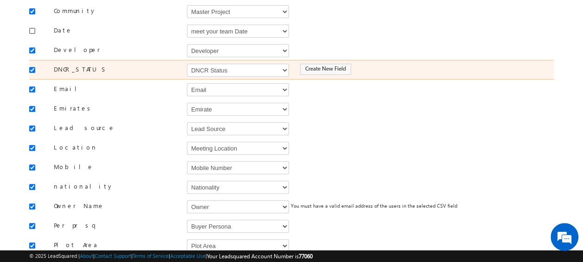
scroll to position [180, 0]
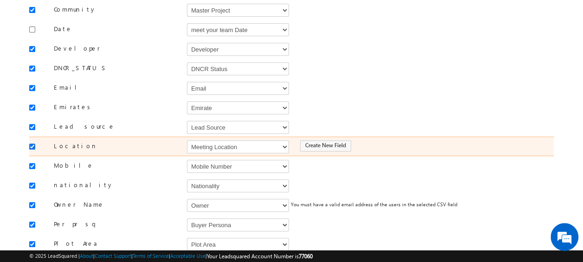
click at [32, 143] on input "checkbox" at bounding box center [32, 146] width 6 height 6
checkbox input "false"
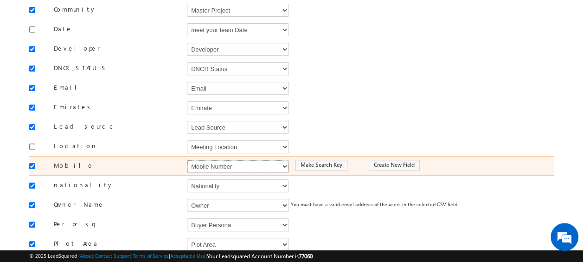
click at [243, 160] on select "Select Select Address 1 Address 2 Budget Building Name Buyer Persona Campaign N…" at bounding box center [238, 166] width 102 height 13
select select "Phone"
click at [187, 160] on select "Select Select Address 1 Address 2 Budget Building Name Buyer Persona Campaign N…" at bounding box center [238, 166] width 102 height 13
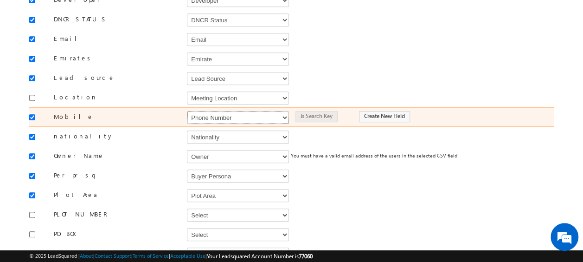
scroll to position [249, 0]
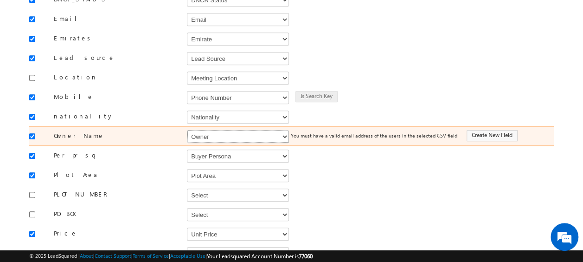
click at [228, 130] on select "Select Select Address 1 Address 2 Budget Building Name Buyer Persona Campaign N…" at bounding box center [238, 136] width 102 height 13
select select "FirstName"
click at [187, 130] on select "Select Select Address 1 Address 2 Budget Building Name Buyer Persona Campaign N…" at bounding box center [238, 136] width 102 height 13
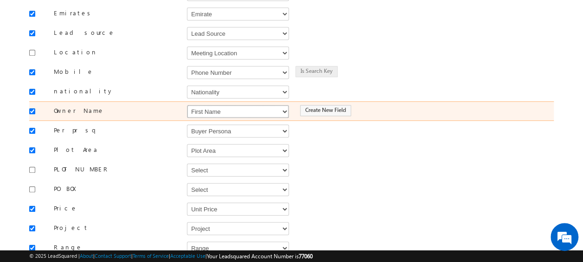
scroll to position [276, 0]
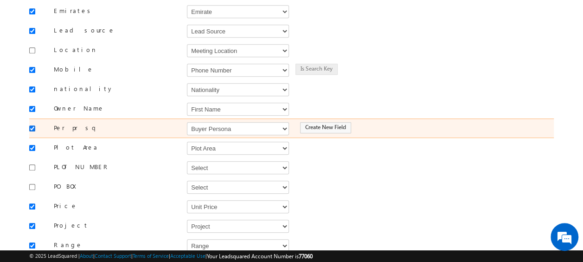
click at [30, 125] on input "checkbox" at bounding box center [32, 128] width 6 height 6
checkbox input "false"
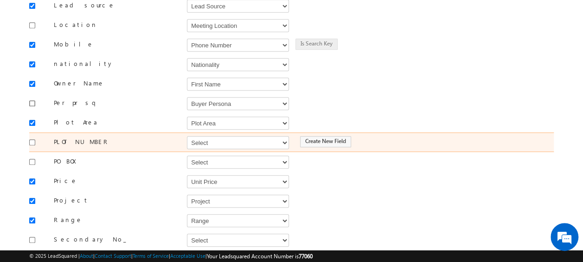
scroll to position [315, 0]
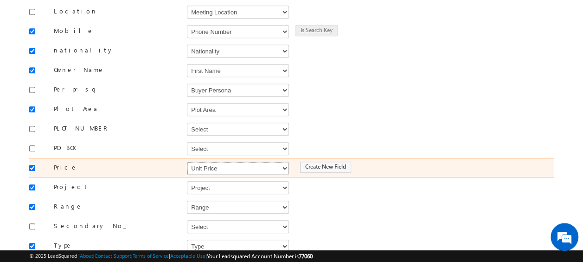
click at [215, 162] on select "Select Select Address 1 Address 2 Budget Building Name Buyer Persona Campaign N…" at bounding box center [238, 168] width 102 height 13
select select "mx_Unit_Number"
click at [187, 162] on select "Select Select Address 1 Address 2 Budget Building Name Buyer Persona Campaign N…" at bounding box center [238, 168] width 102 height 13
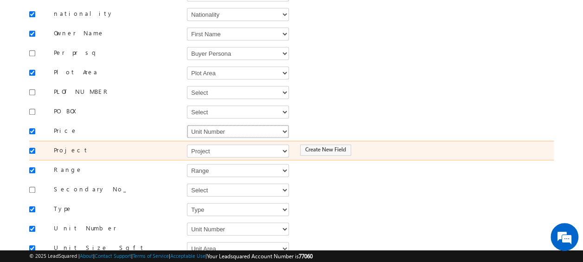
scroll to position [366, 0]
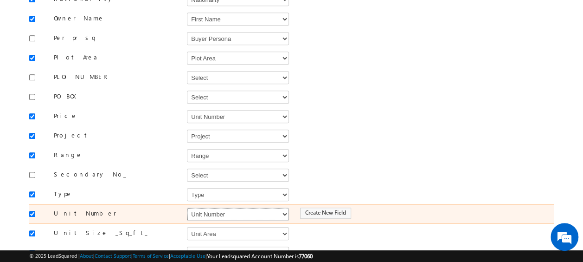
click at [213, 207] on select "Select Select Address 1 Address 2 Budget Building Name Buyer Persona Campaign N…" at bounding box center [238, 213] width 102 height 13
select select "mx_Unit_No"
click at [187, 207] on select "Select Select Address 1 Address 2 Budget Building Name Buyer Persona Campaign N…" at bounding box center [238, 213] width 102 height 13
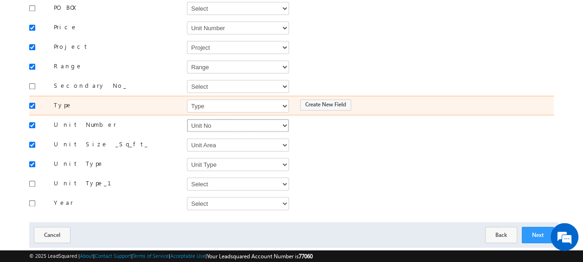
scroll to position [465, 0]
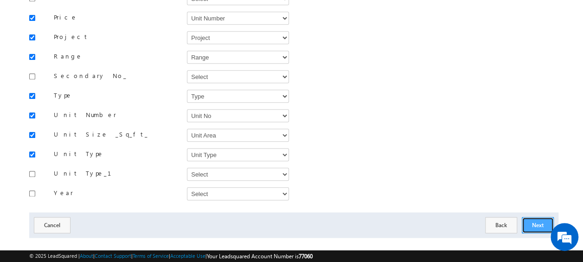
click at [541, 217] on button "Next" at bounding box center [538, 225] width 32 height 16
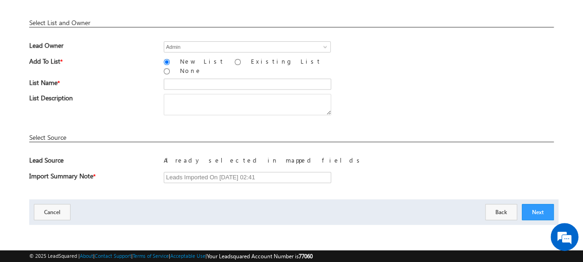
scroll to position [136, 0]
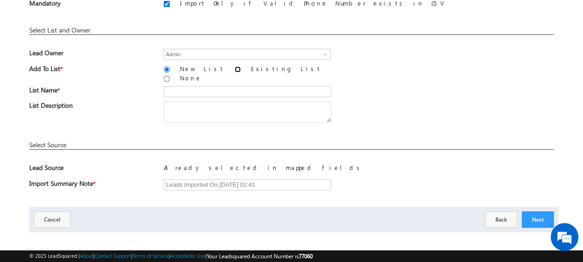
click at [235, 69] on input "Existing List" at bounding box center [238, 69] width 6 height 6
radio input "true"
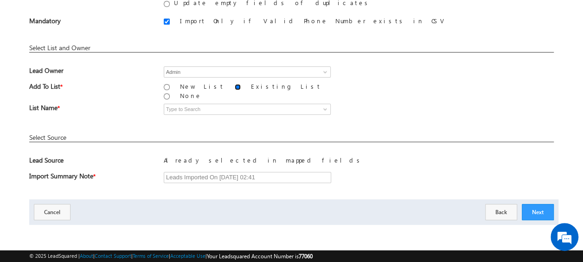
scroll to position [112, 0]
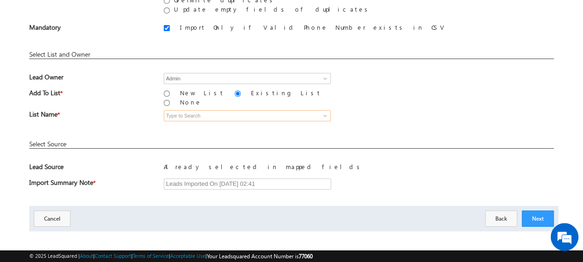
click at [198, 114] on input at bounding box center [247, 115] width 167 height 11
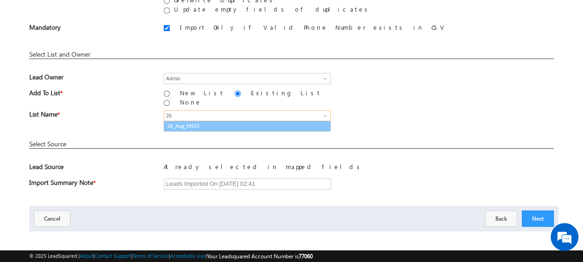
click at [198, 121] on link "26_Aug_MS15" at bounding box center [247, 126] width 167 height 11
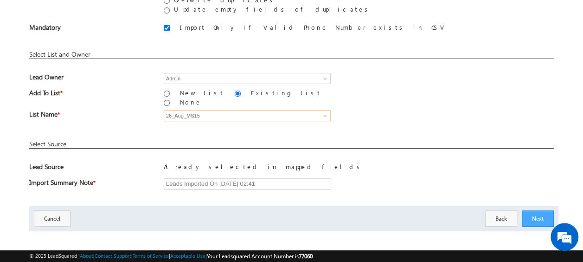
type input "26_Aug_MS15"
click at [548, 213] on button "Next" at bounding box center [538, 218] width 32 height 16
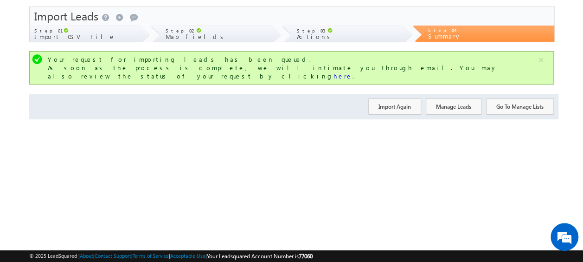
scroll to position [0, 0]
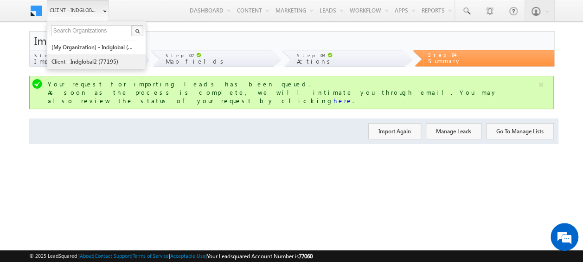
click at [112, 59] on link "Client - indglobal2 (77195)" at bounding box center [93, 61] width 85 height 14
